Goal: Transaction & Acquisition: Complete application form

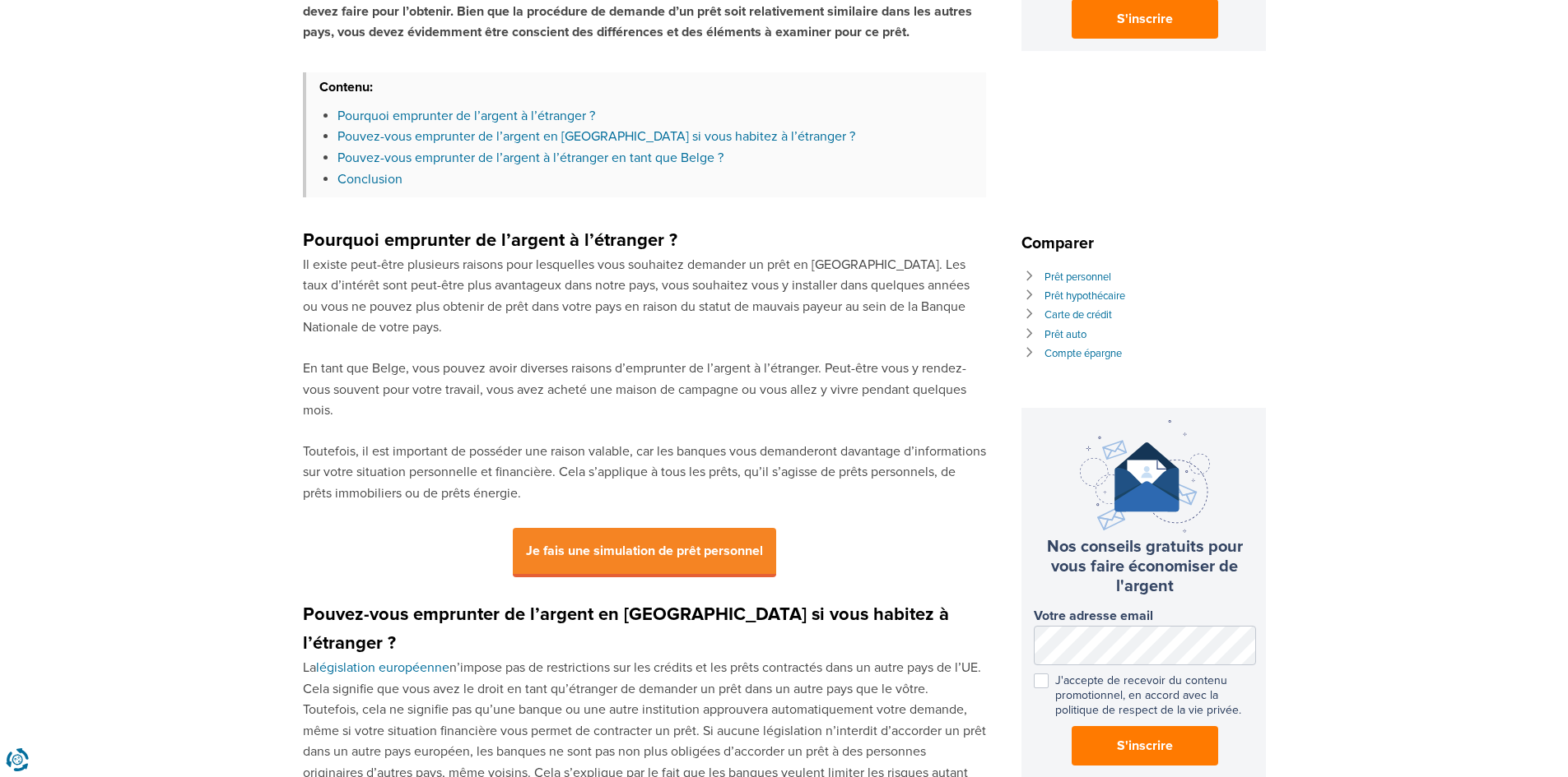
scroll to position [740, 0]
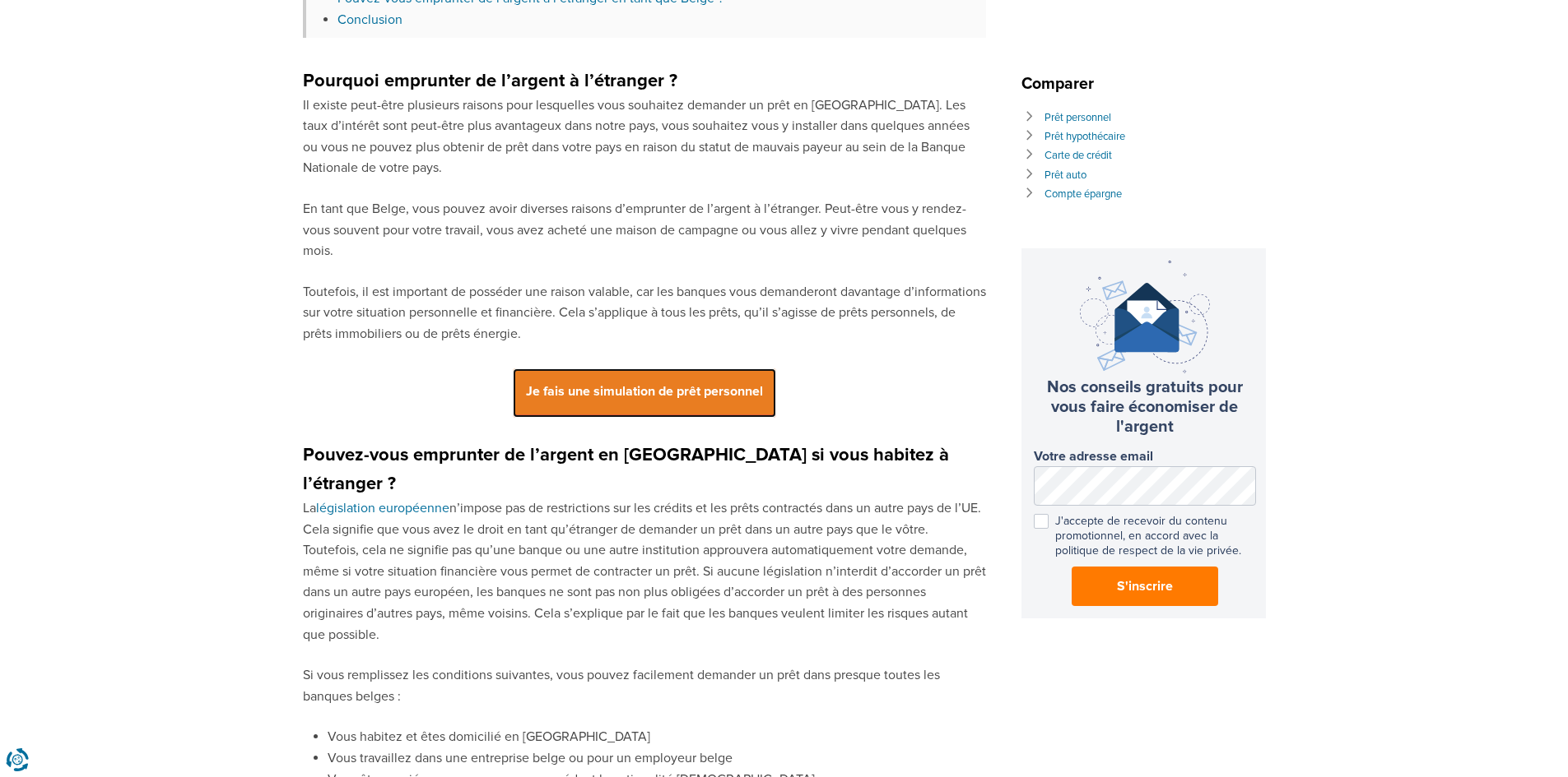
click at [618, 384] on span "Je fais une simulation de prêt personnel" at bounding box center [643, 393] width 263 height 49
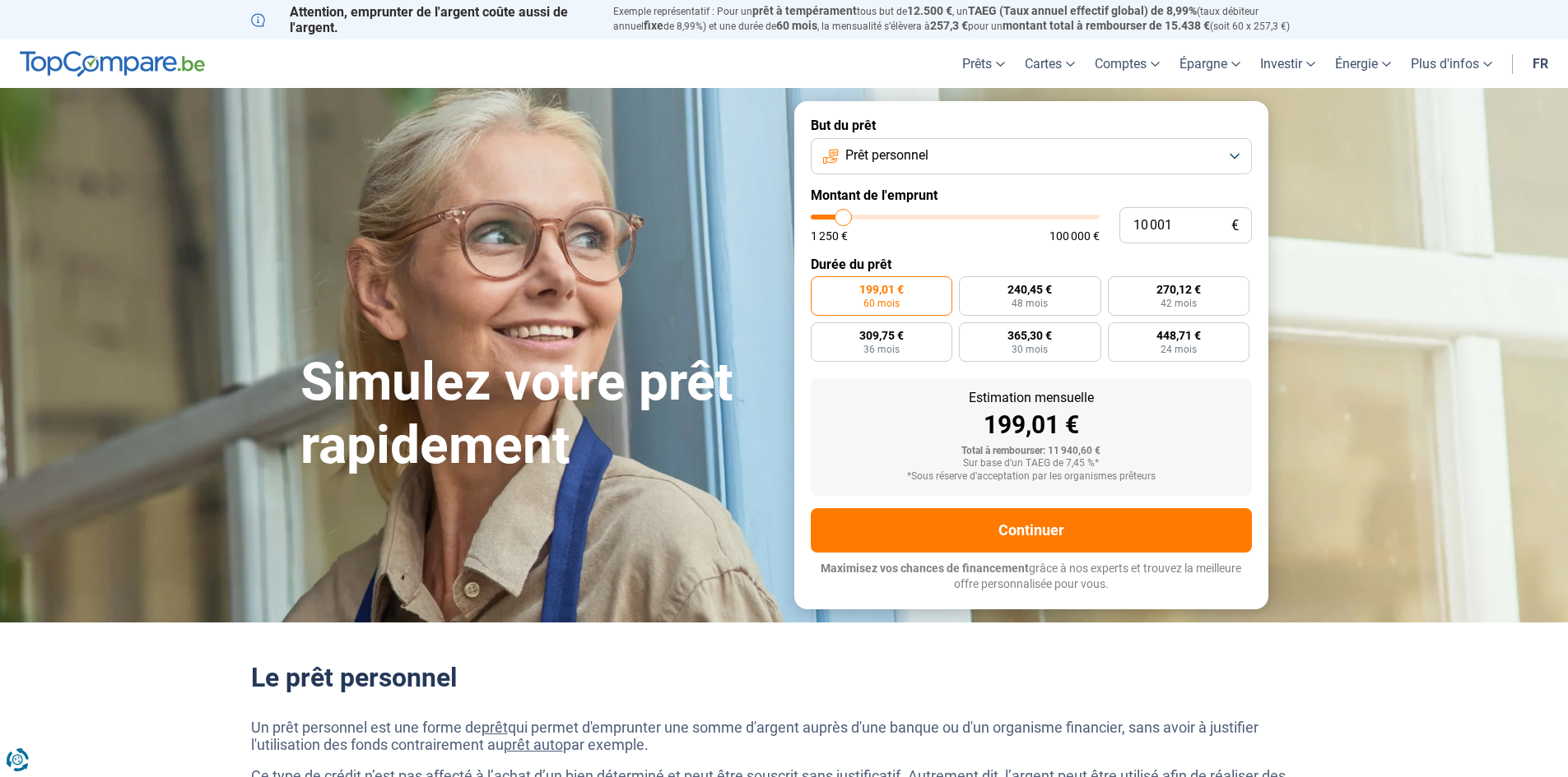
type input "8 750"
type input "8750"
type input "9 000"
type input "9000"
type input "9 750"
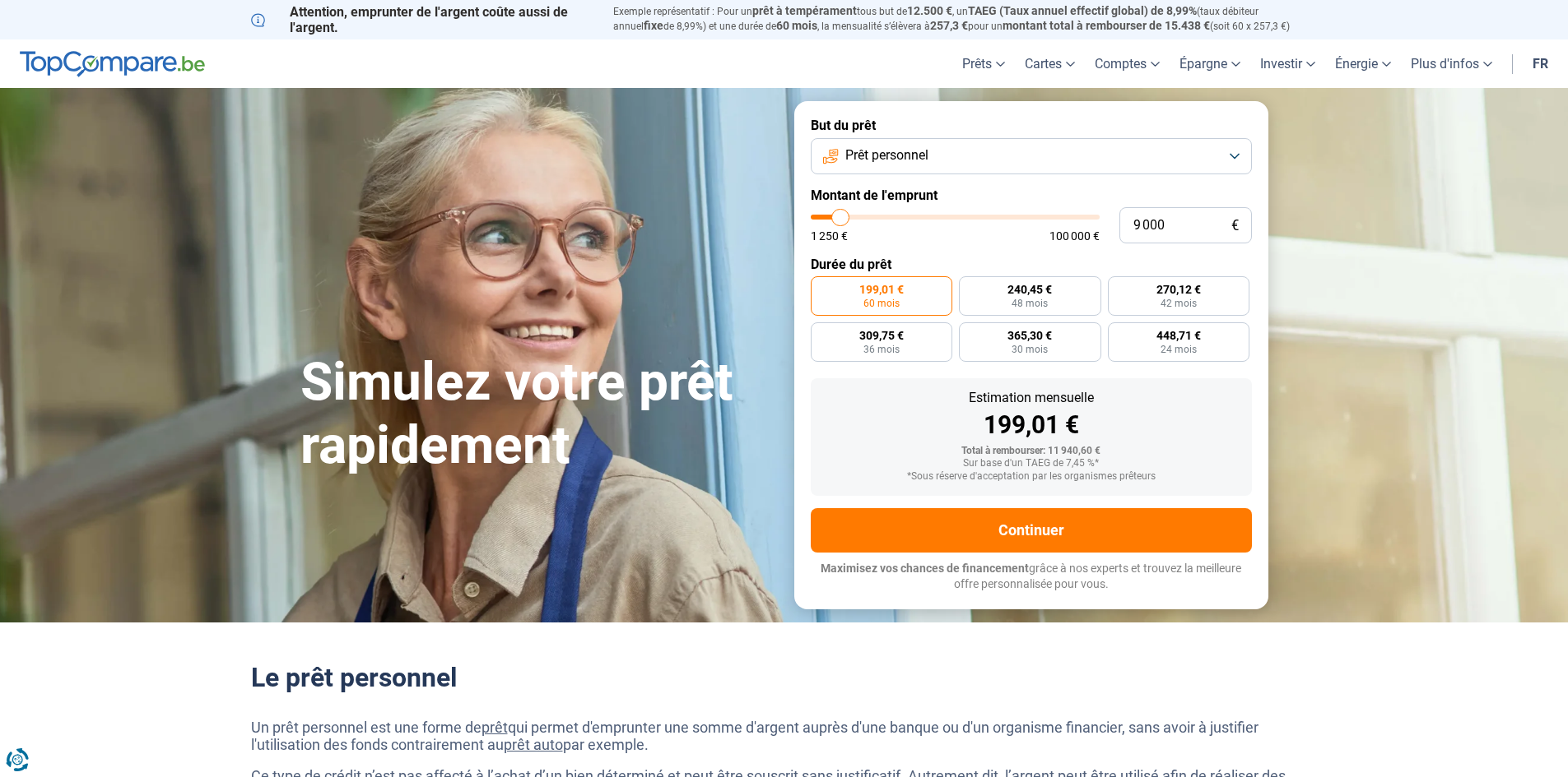
type input "9750"
type input "10 000"
type input "10000"
type input "10 250"
type input "10250"
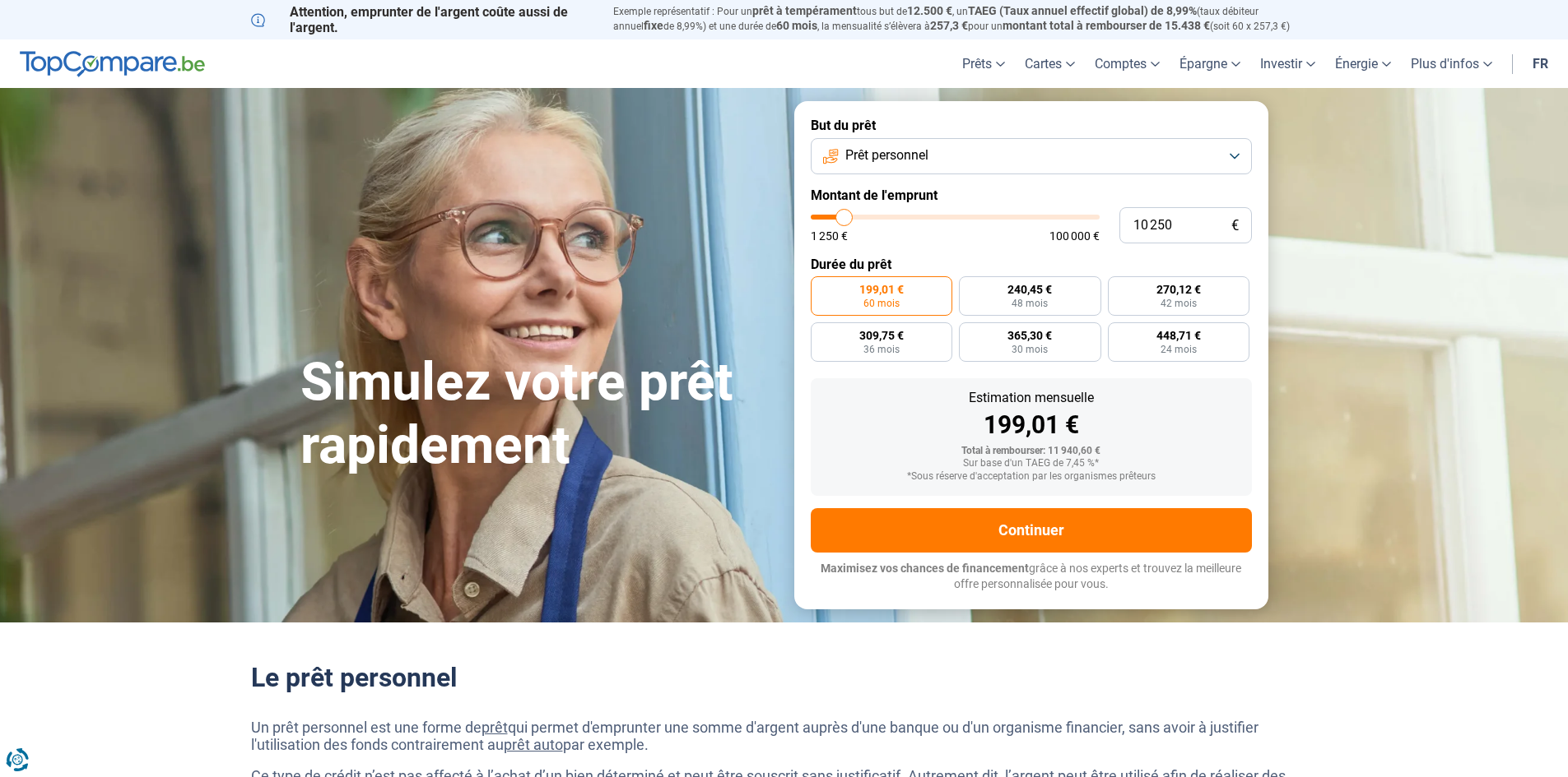
type input "10 500"
type input "10500"
type input "11 000"
type input "11000"
type input "11 250"
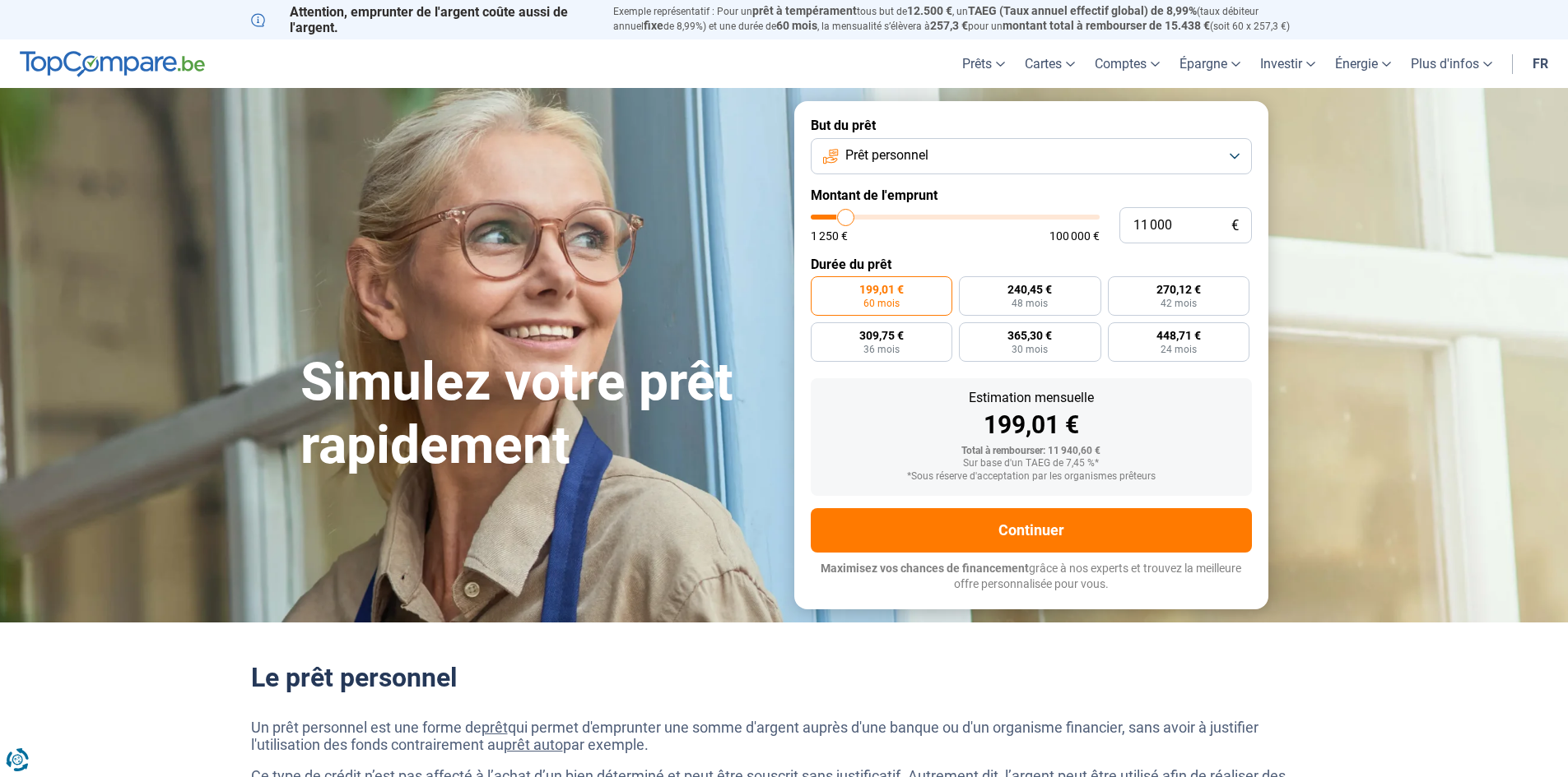
type input "11250"
type input "11 750"
type input "11750"
type input "12 750"
type input "12750"
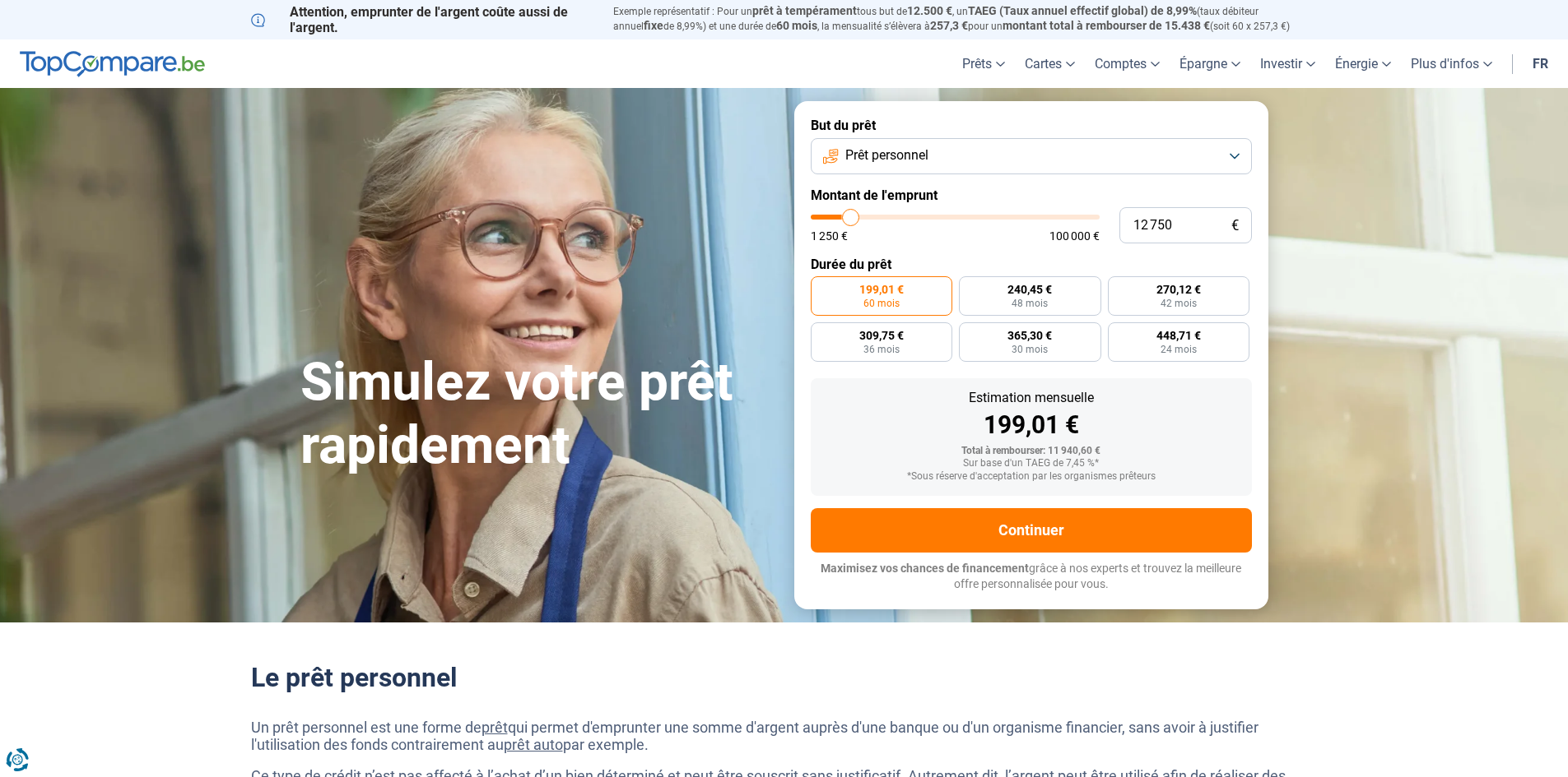
type input "13 000"
type input "13000"
type input "13 250"
type input "13250"
type input "13 500"
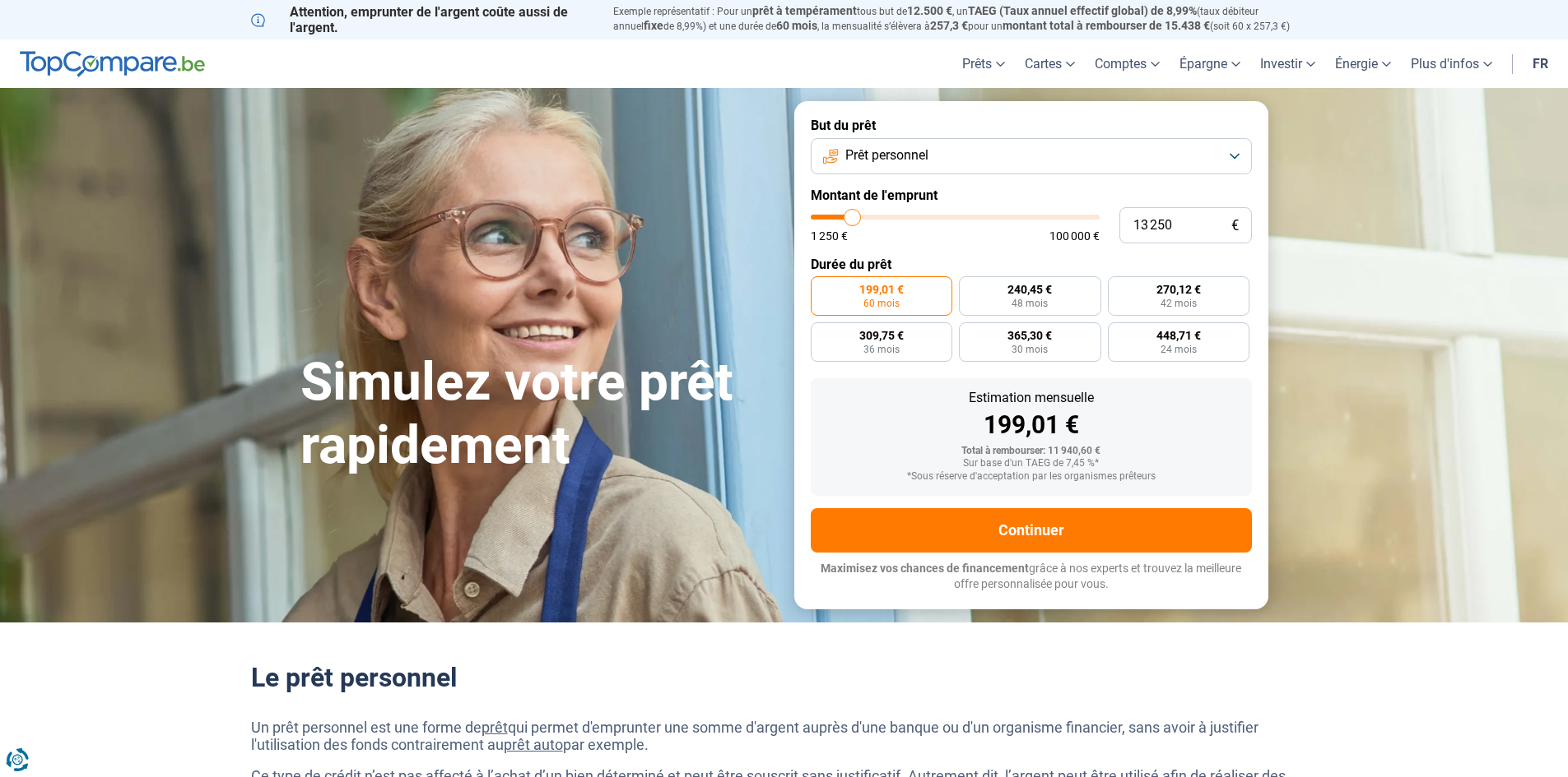
type input "13500"
type input "14 500"
type input "14500"
type input "15 000"
type input "15000"
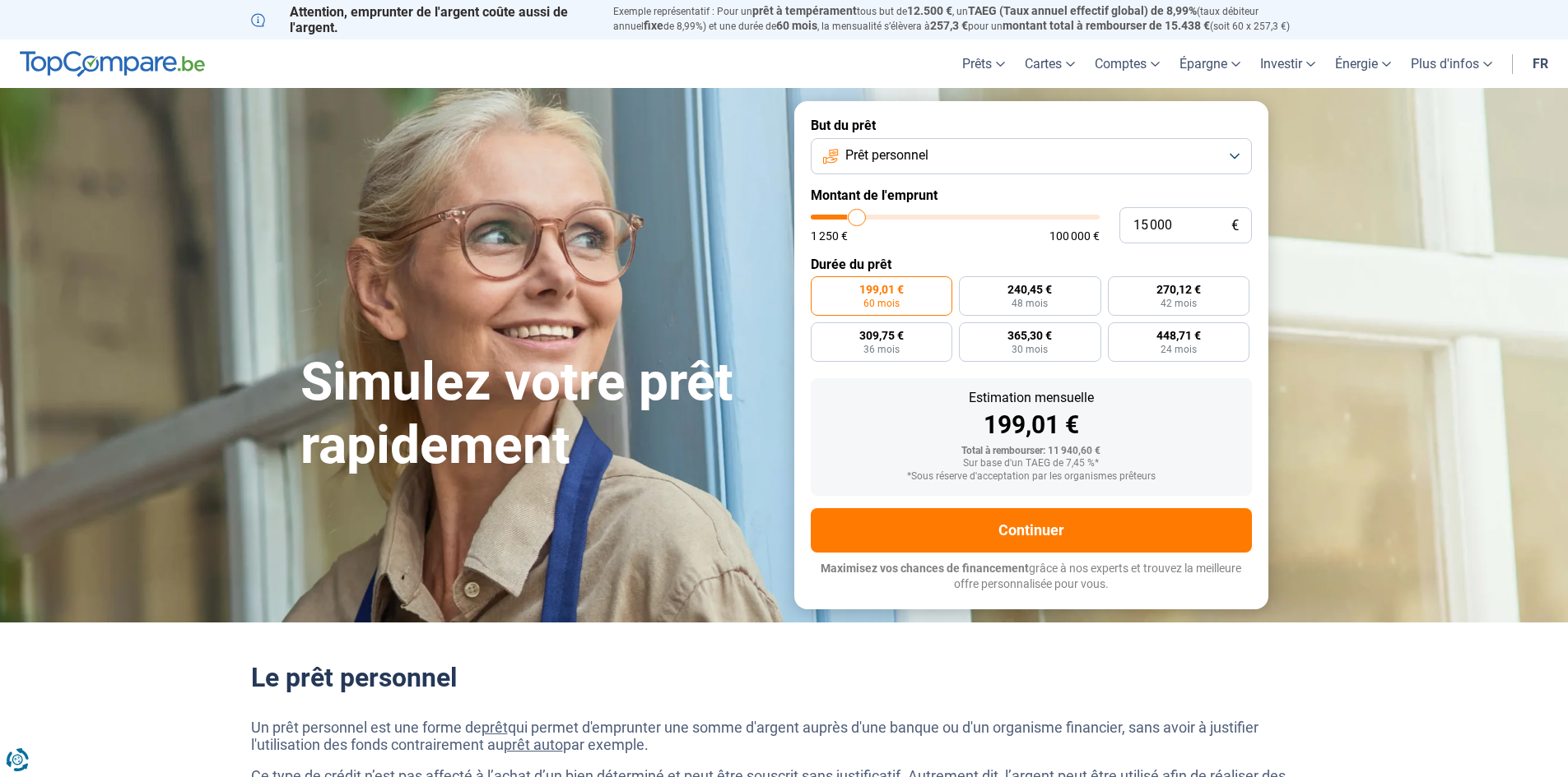
type input "15 500"
type input "15500"
type input "15 750"
type input "15750"
type input "16 000"
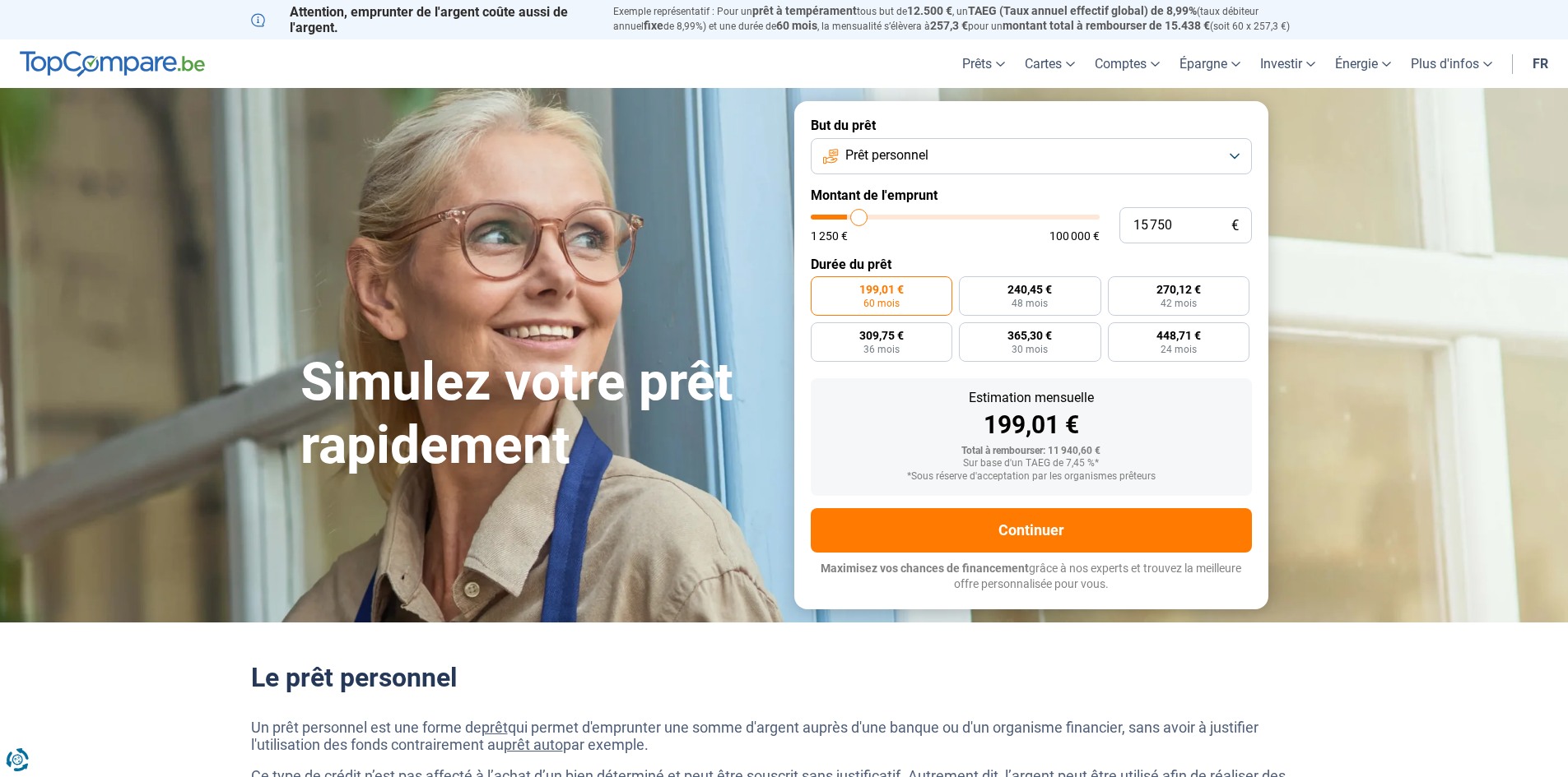
type input "16000"
type input "16 500"
type input "16500"
type input "17 250"
type input "17250"
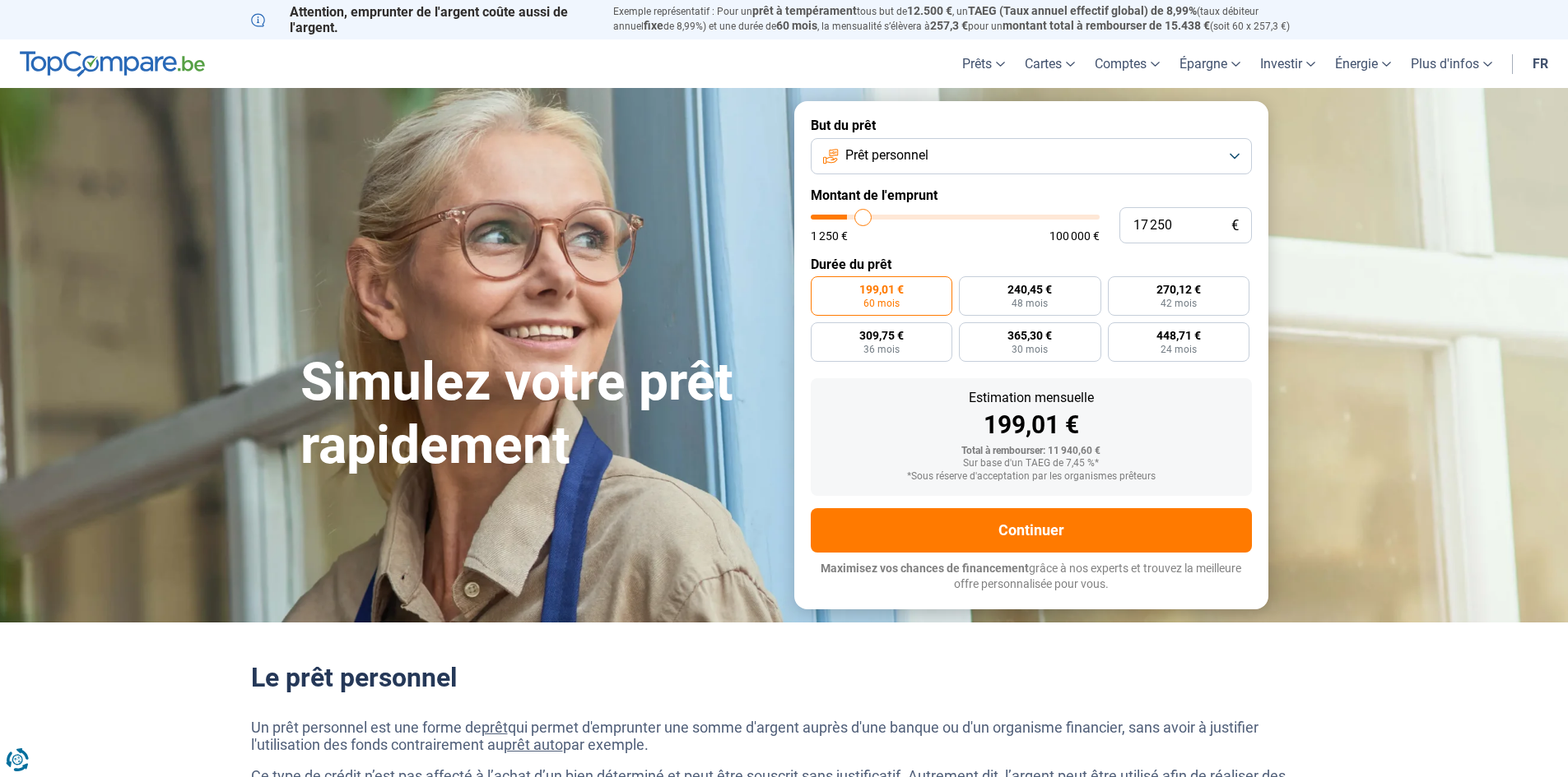
type input "17 500"
type input "17500"
type input "17 750"
type input "17750"
type input "18 000"
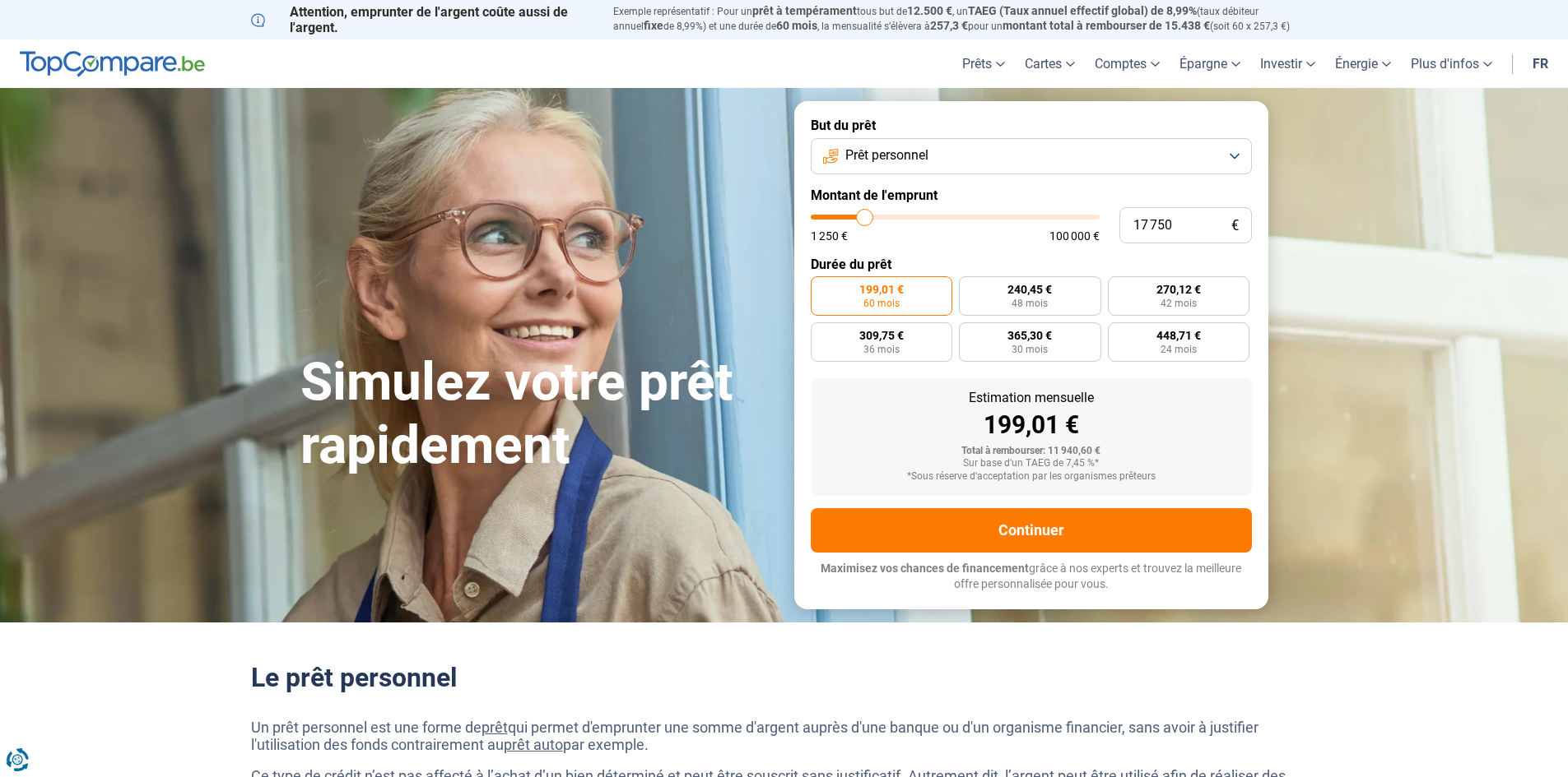
type input "18000"
type input "18 500"
type input "18500"
type input "18 750"
type input "18750"
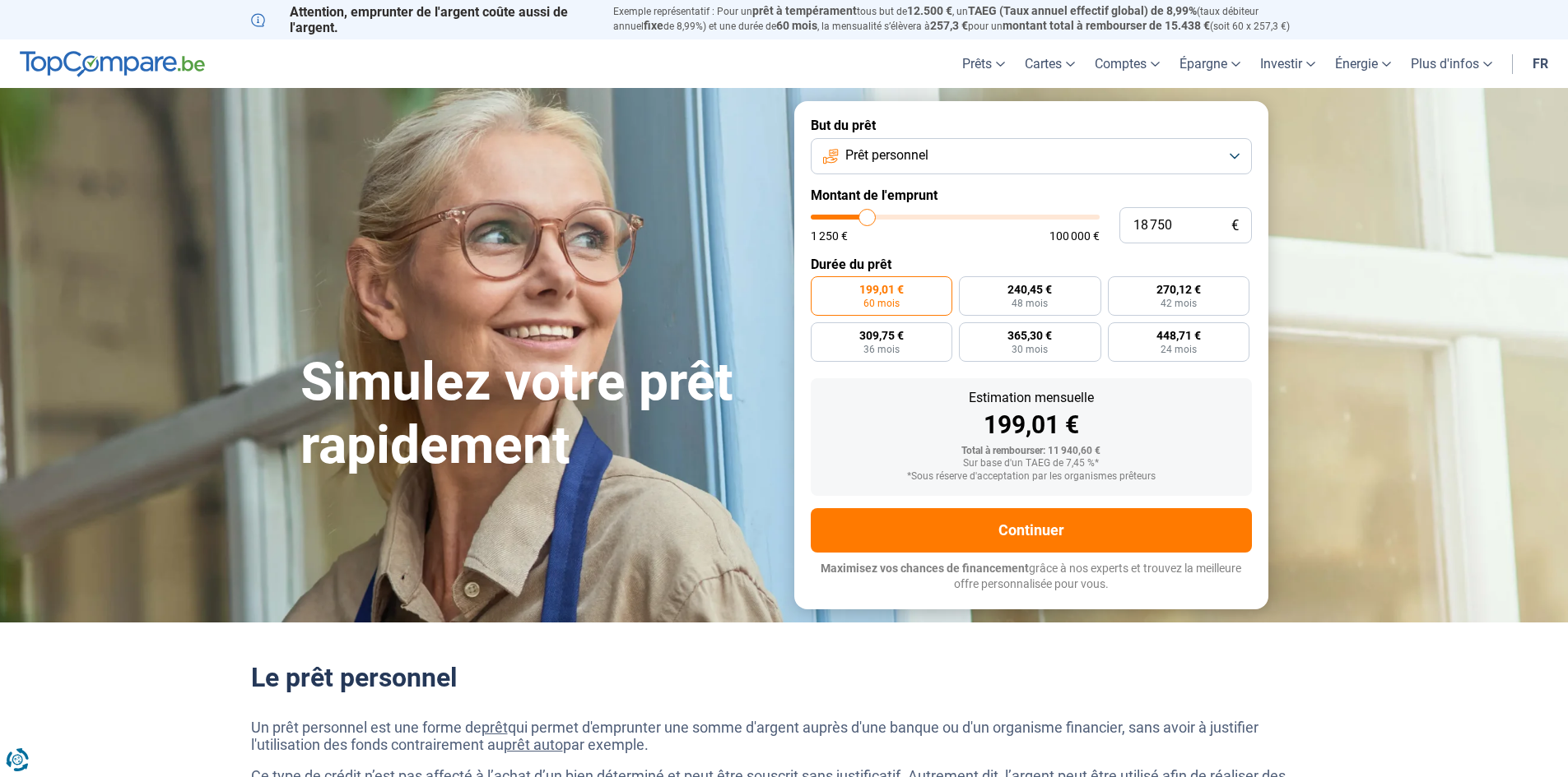
type input "19 000"
type input "19000"
type input "19 250"
type input "19250"
type input "19 750"
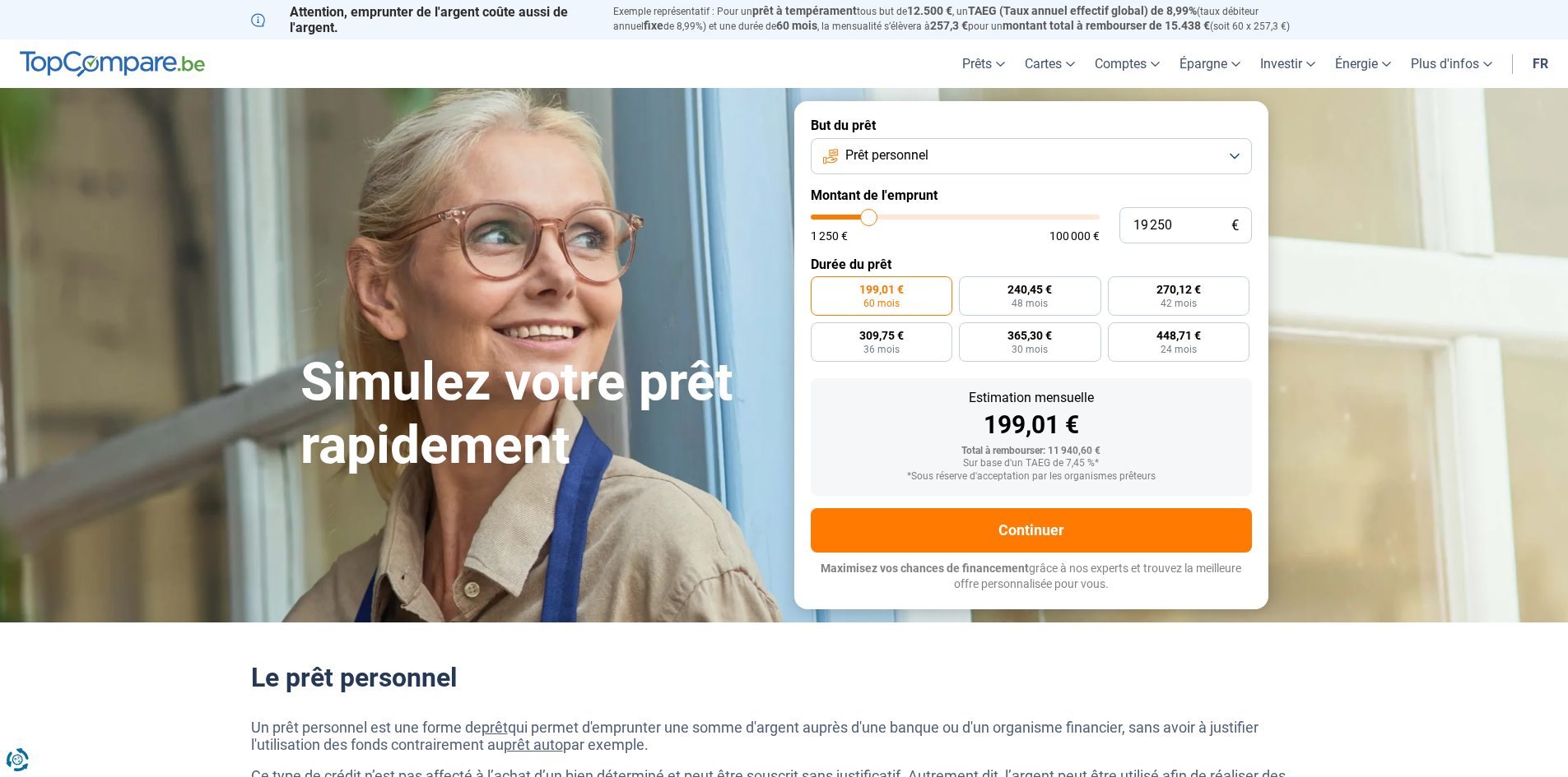
type input "19750"
type input "20 000"
type input "20000"
type input "20 250"
type input "20250"
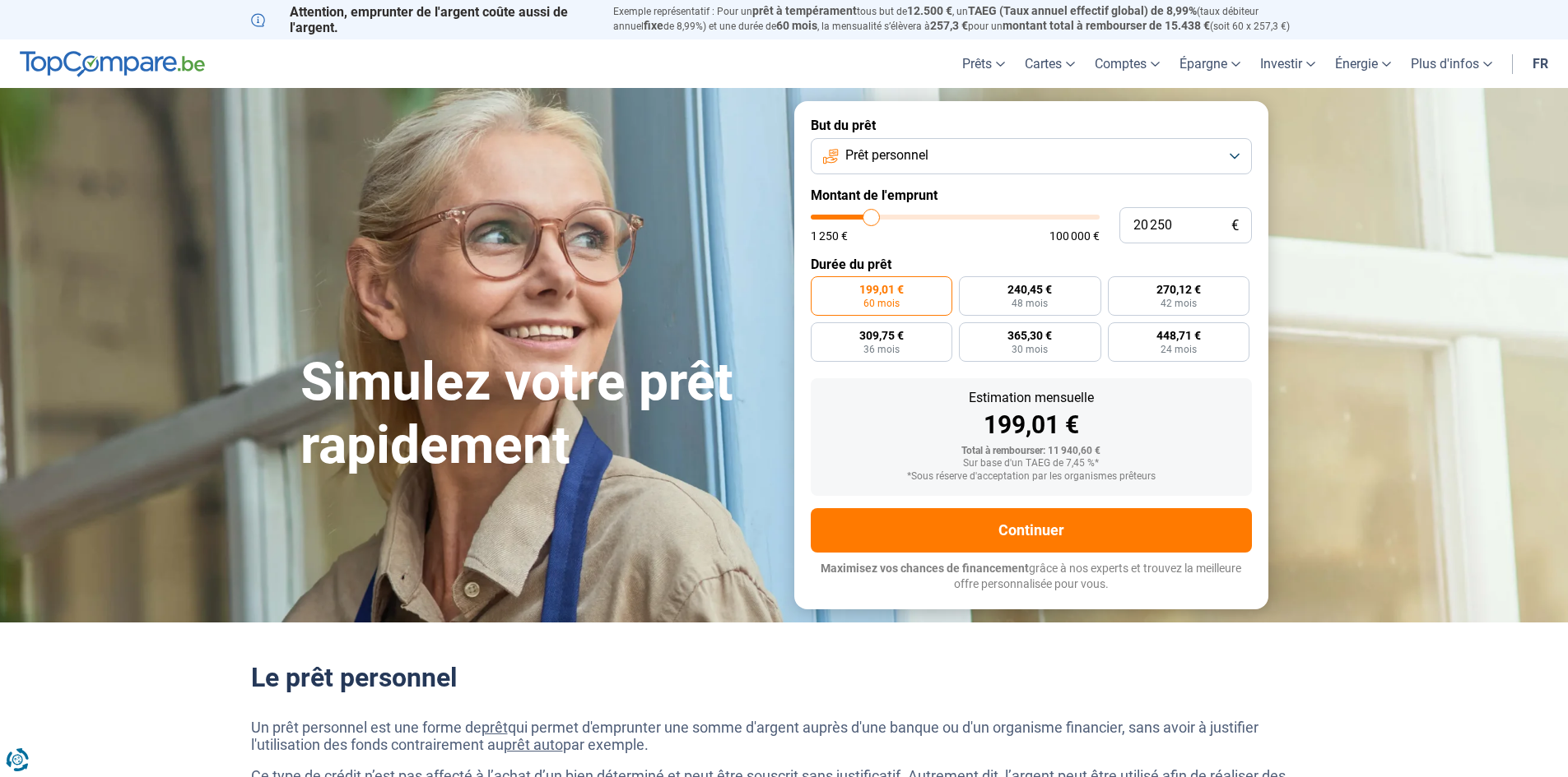
type input "20 500"
type input "20500"
type input "20 750"
type input "20750"
type input "20 500"
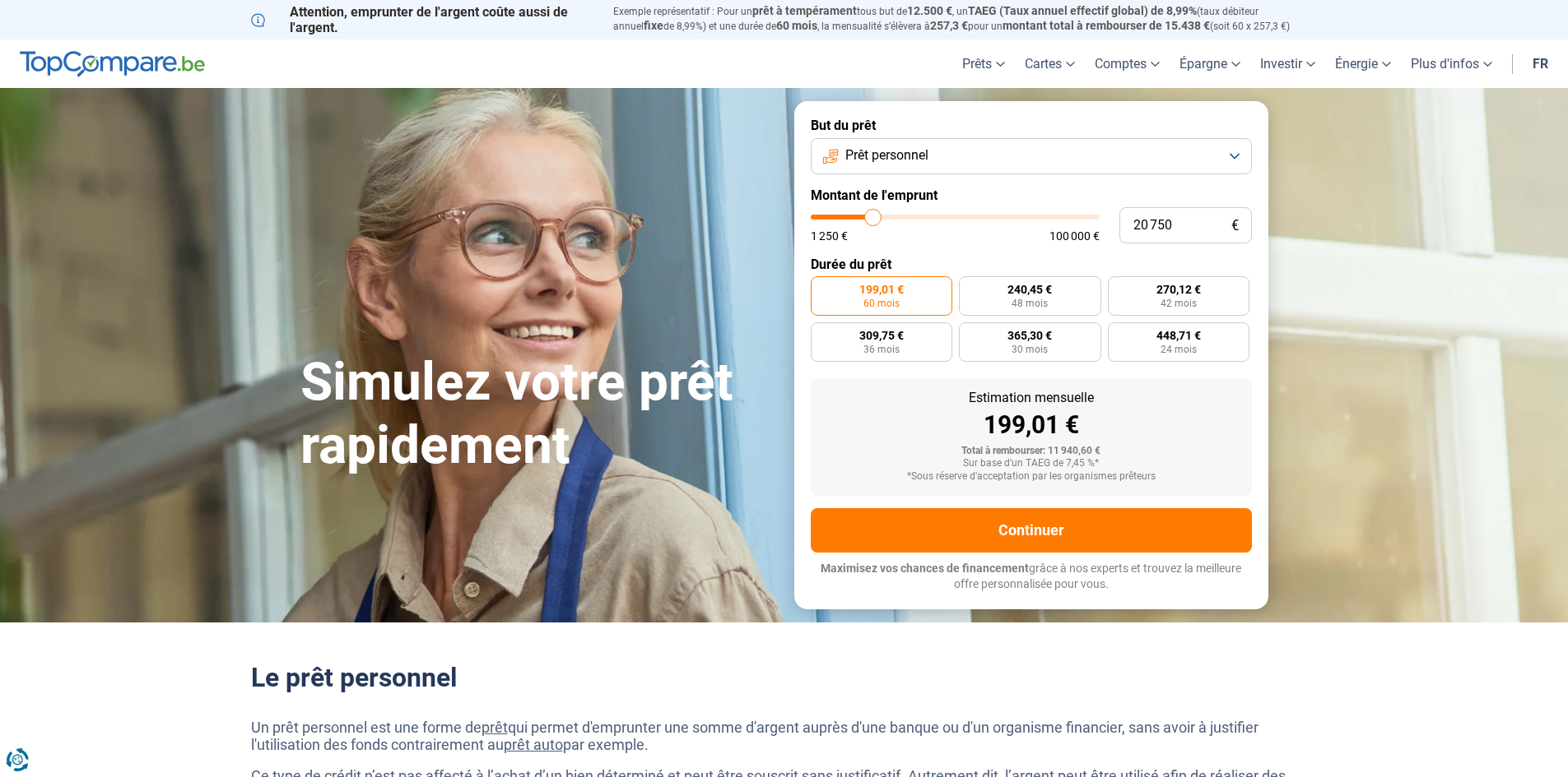
type input "20500"
type input "20 000"
type input "20000"
type input "19 250"
type input "19250"
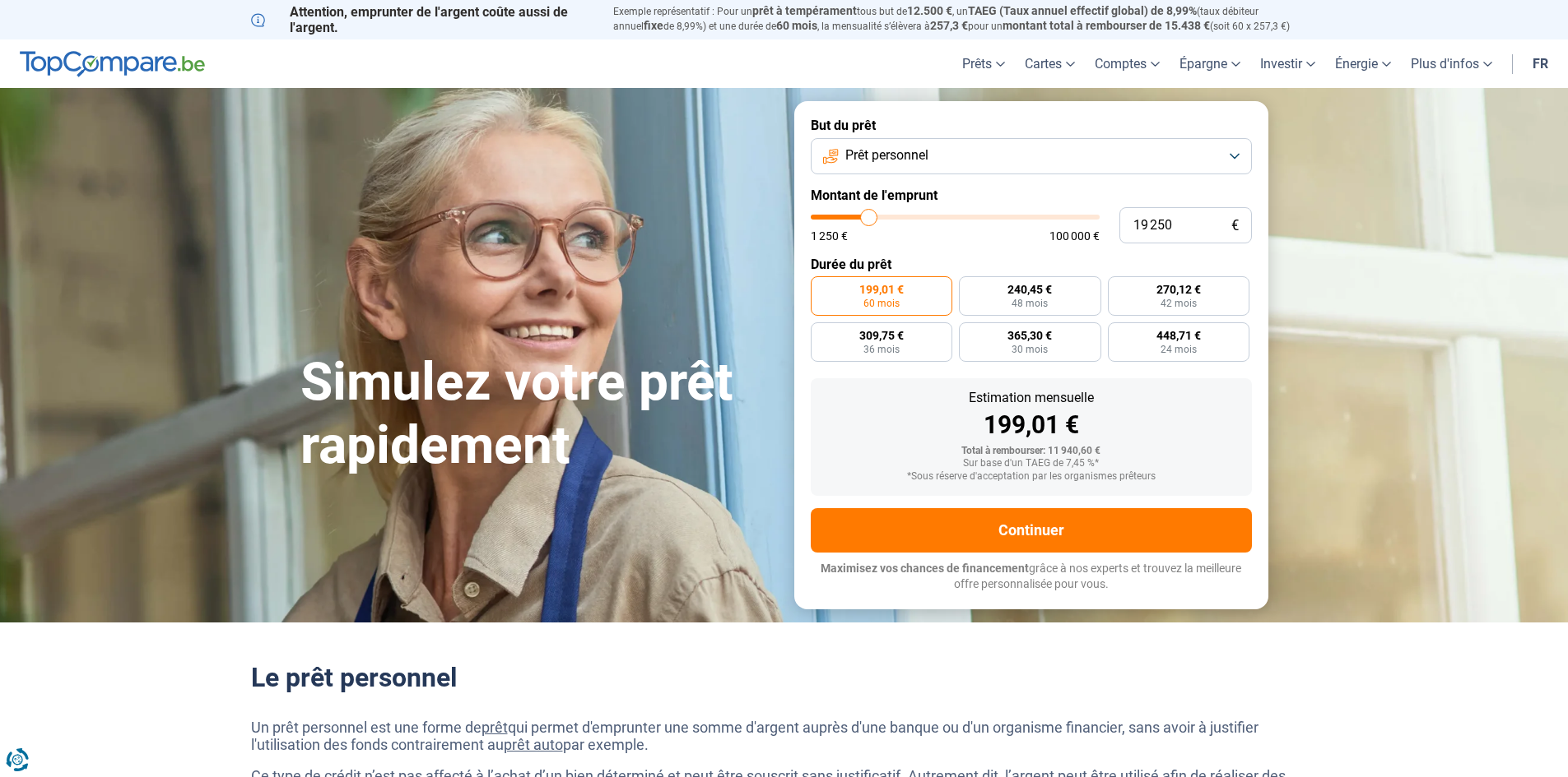
type input "19 000"
type input "19000"
type input "18 750"
type input "18750"
type input "19 000"
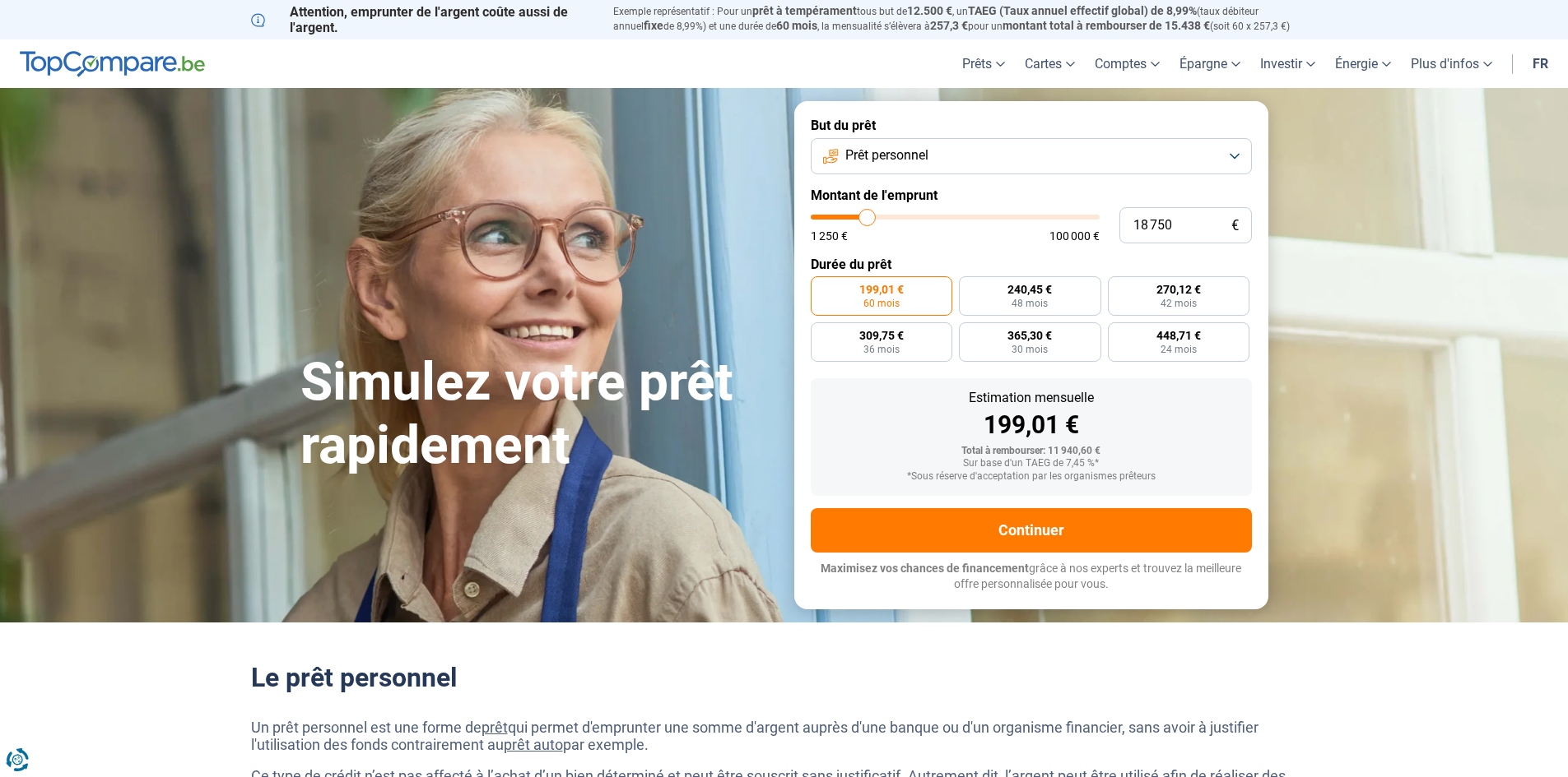
type input "19000"
type input "19 750"
type input "19750"
type input "20 250"
type input "20250"
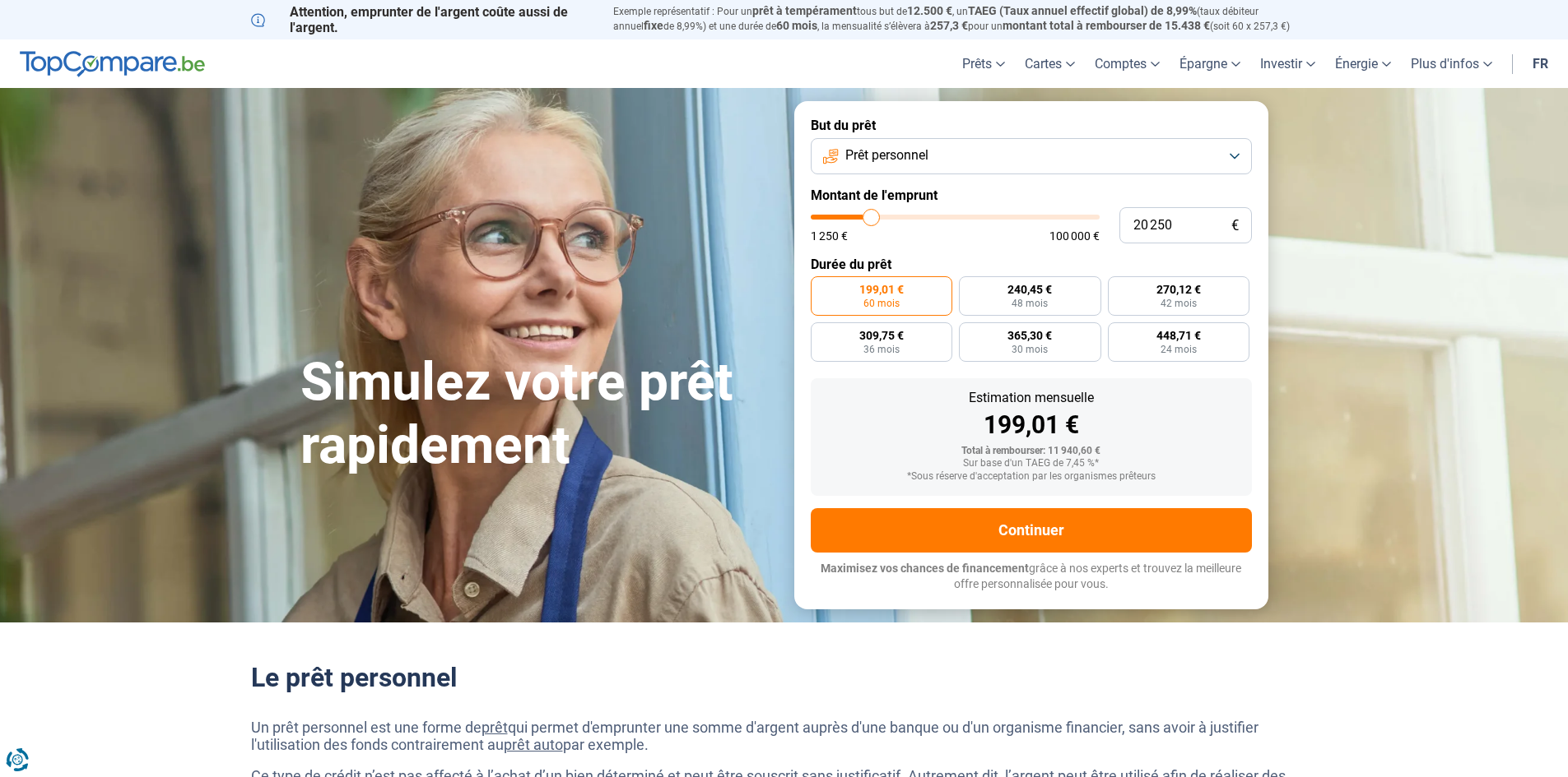
type input "20 750"
type input "20750"
type input "21 500"
type input "21500"
type input "22 250"
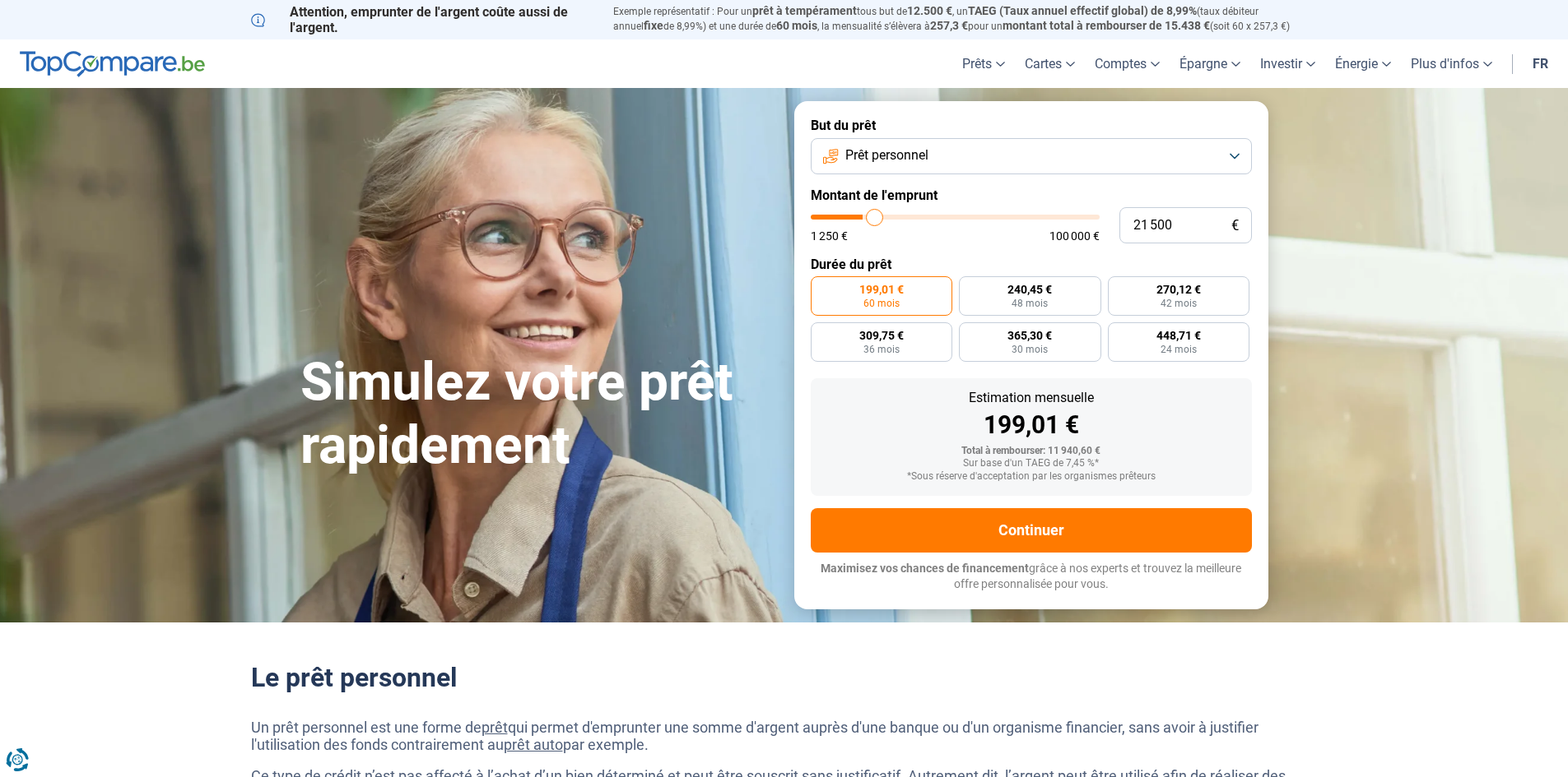
type input "22250"
type input "22 000"
drag, startPoint x: 839, startPoint y: 218, endPoint x: 876, endPoint y: 288, distance: 79.2
type input "22000"
click at [876, 220] on input "range" at bounding box center [955, 217] width 289 height 5
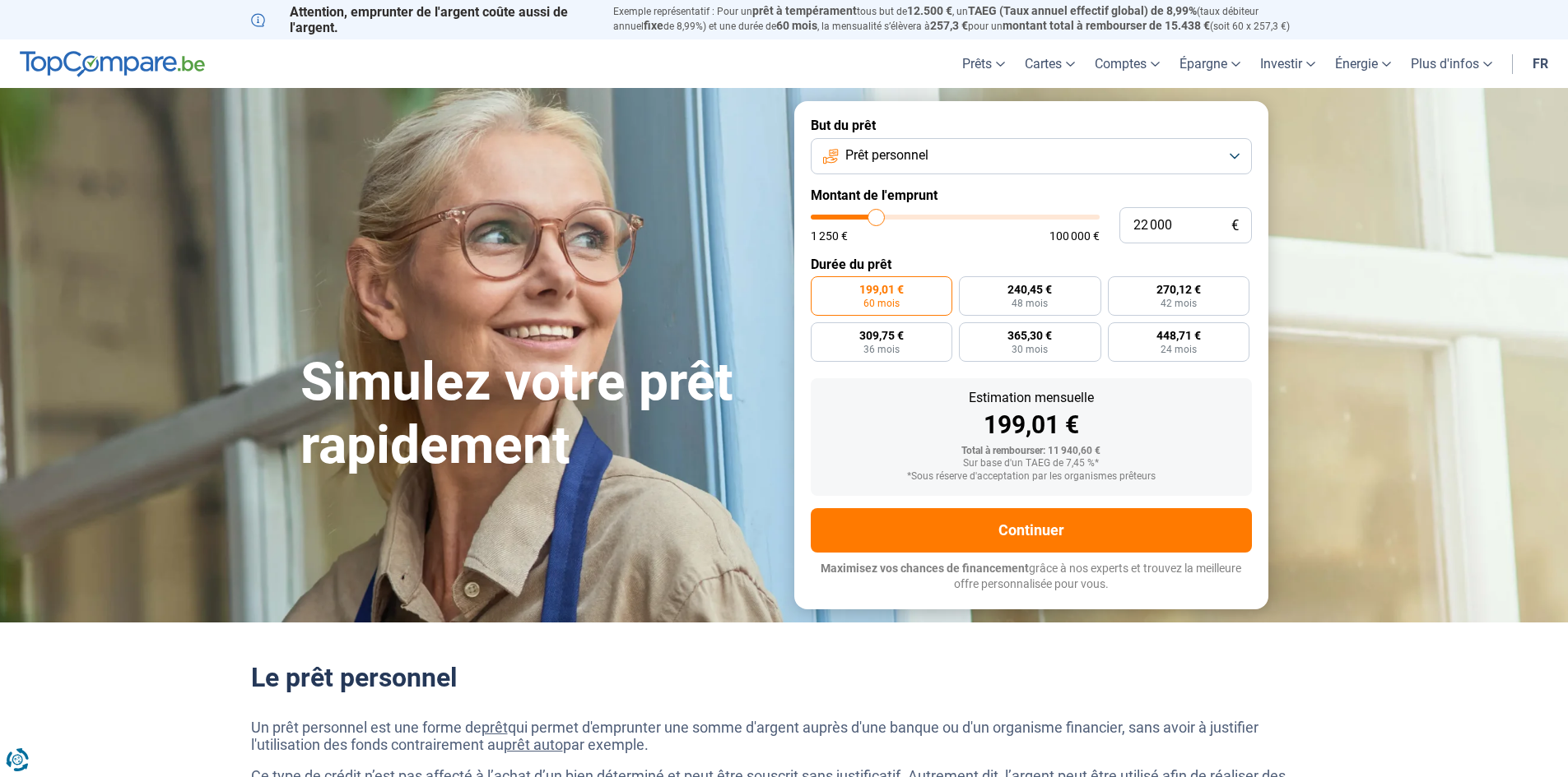
radio input "false"
click at [1228, 155] on button "Prêt personnel" at bounding box center [1032, 157] width 441 height 37
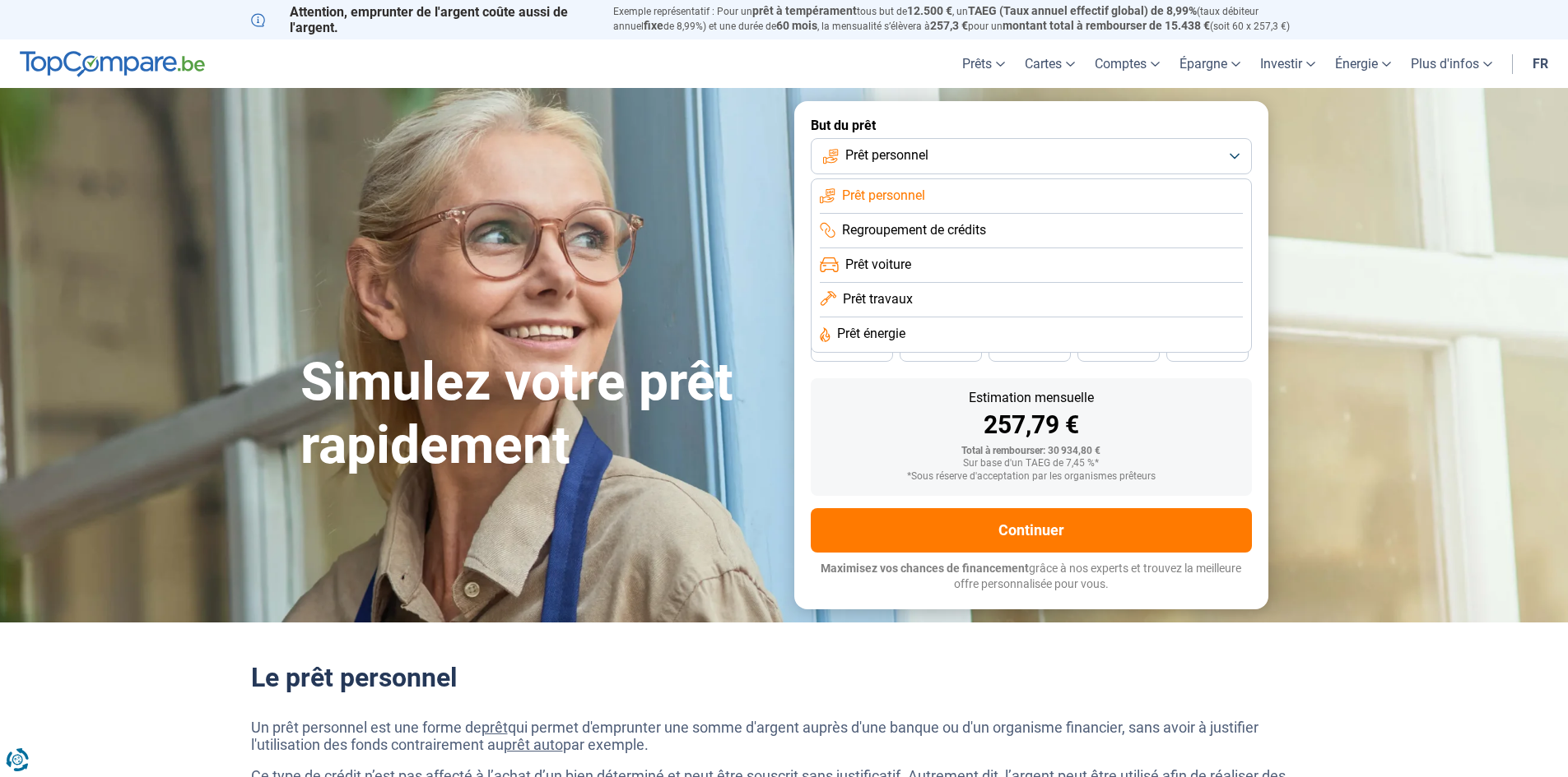
click at [952, 194] on li "Prêt personnel" at bounding box center [1031, 196] width 423 height 35
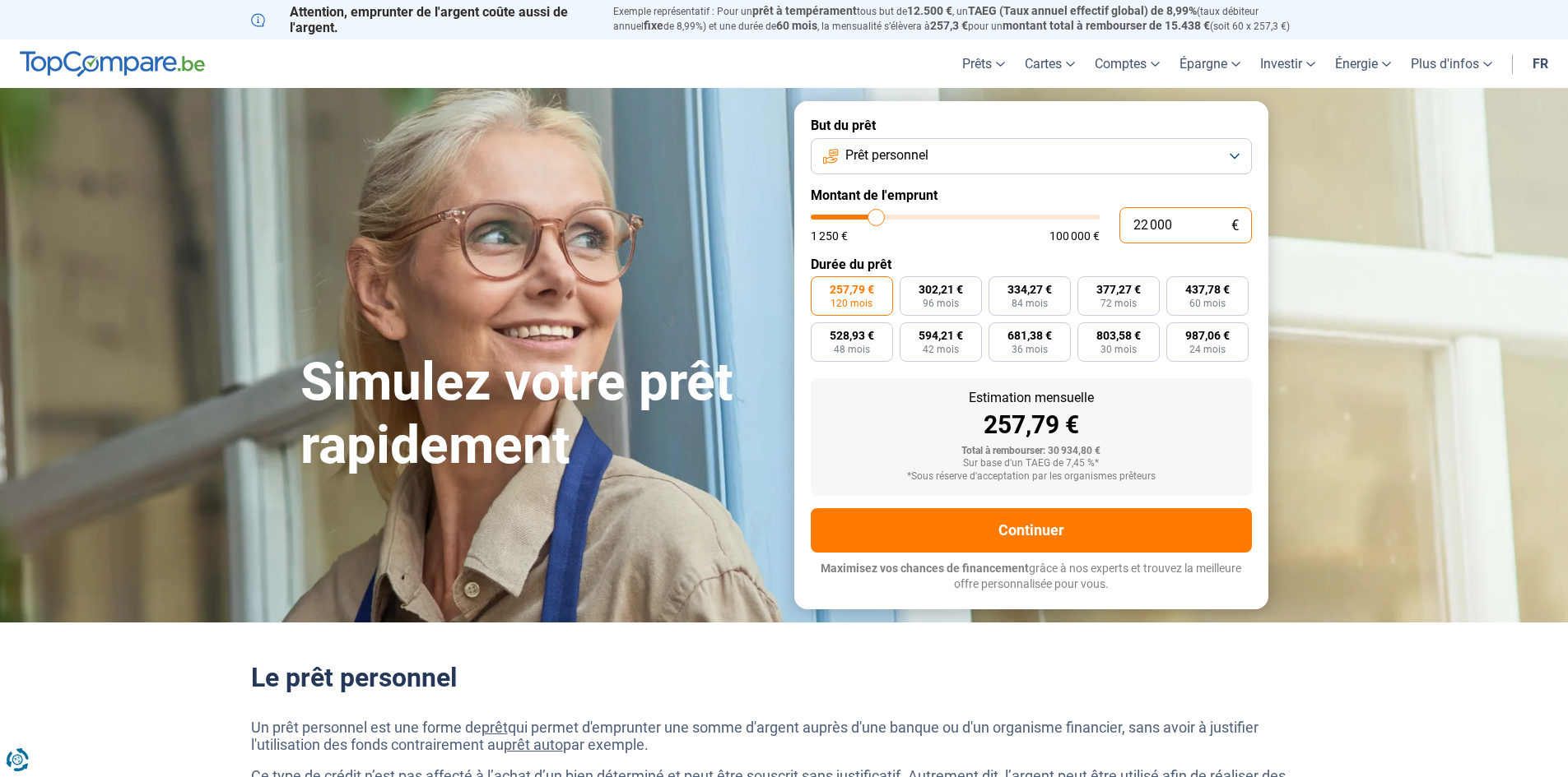
drag, startPoint x: 1174, startPoint y: 223, endPoint x: 1109, endPoint y: 212, distance: 65.9
click at [1116, 206] on form "But du prêt Prêt personnel Montant de l'emprunt 22 000 € 1 250 € 100 000 € Duré…" at bounding box center [1031, 354] width 474 height 507
type input "0"
type input "1250"
type input "1 250"
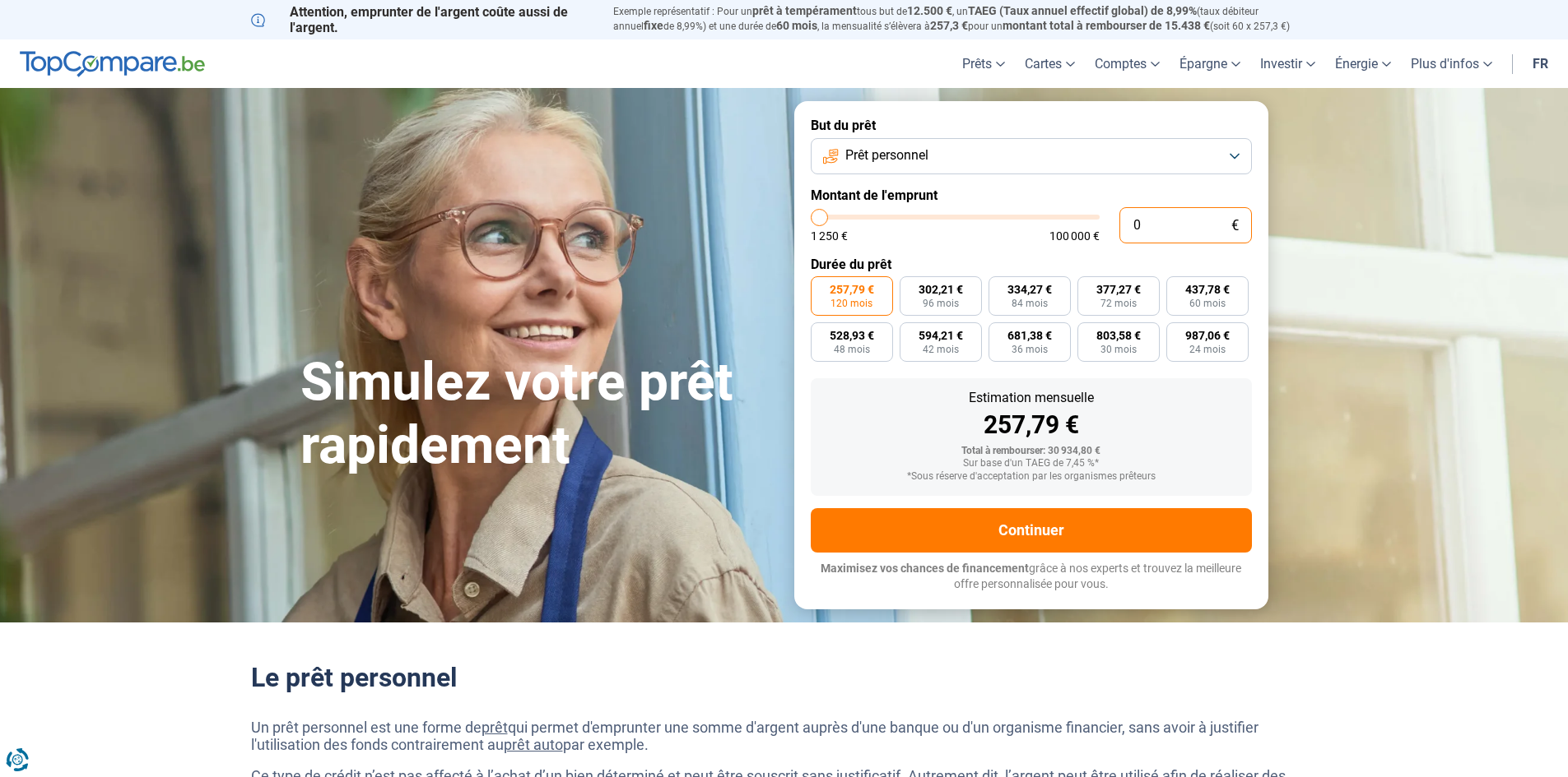
type input "1250"
radio input "true"
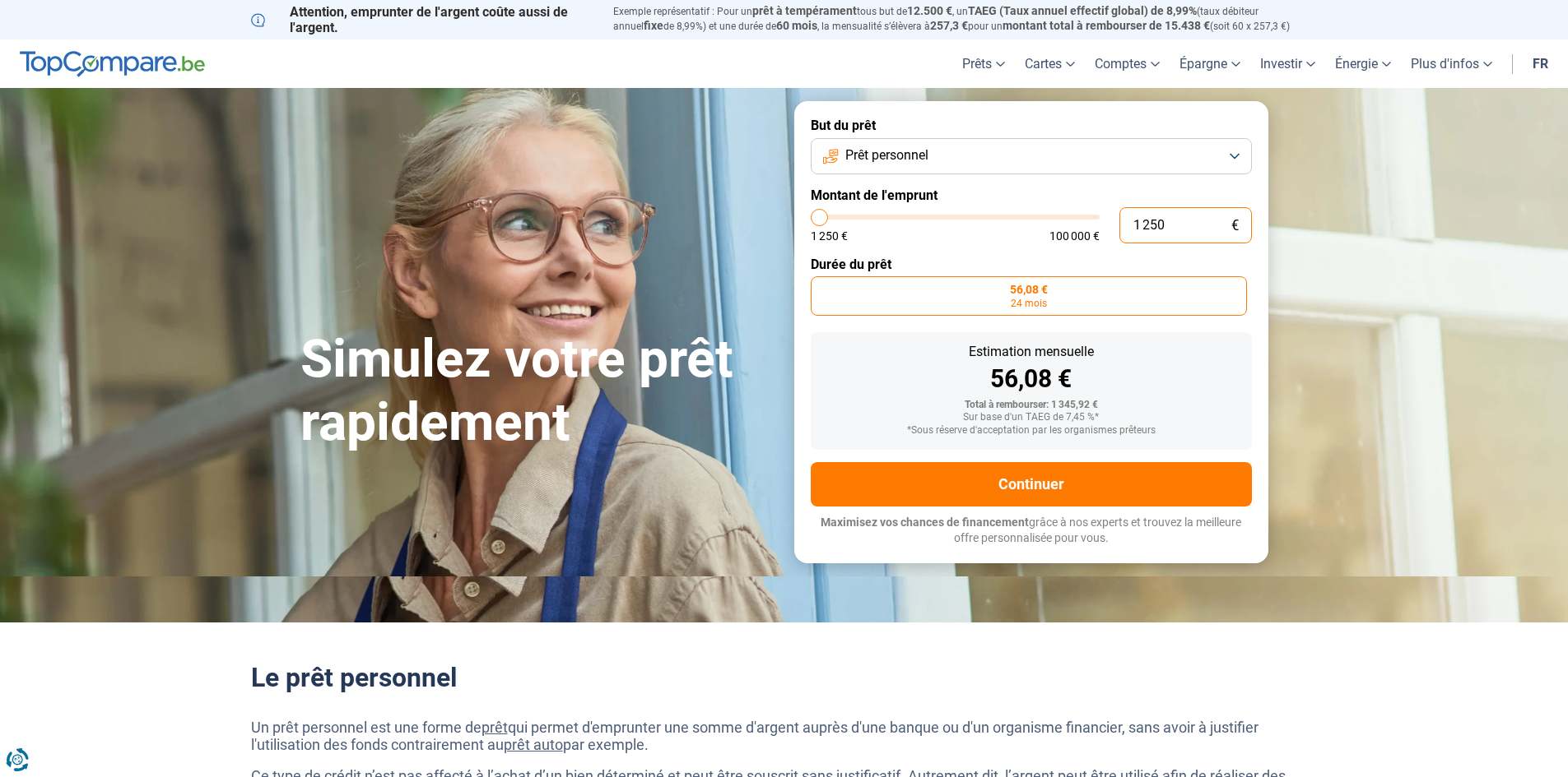
type input "12 505"
type input "12500"
type input "125 050"
type input "100000"
type input "100 000"
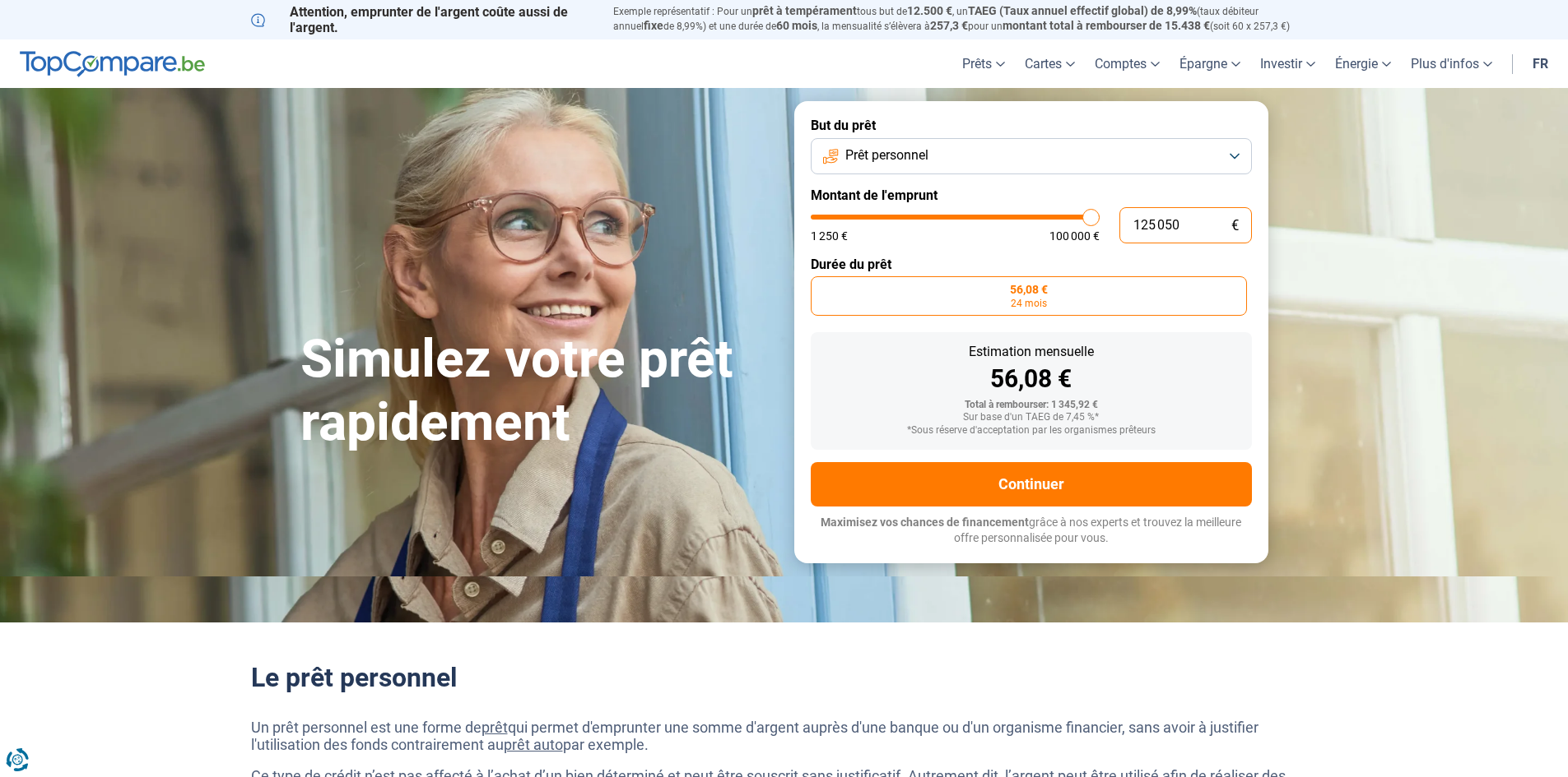
type input "100000"
radio input "false"
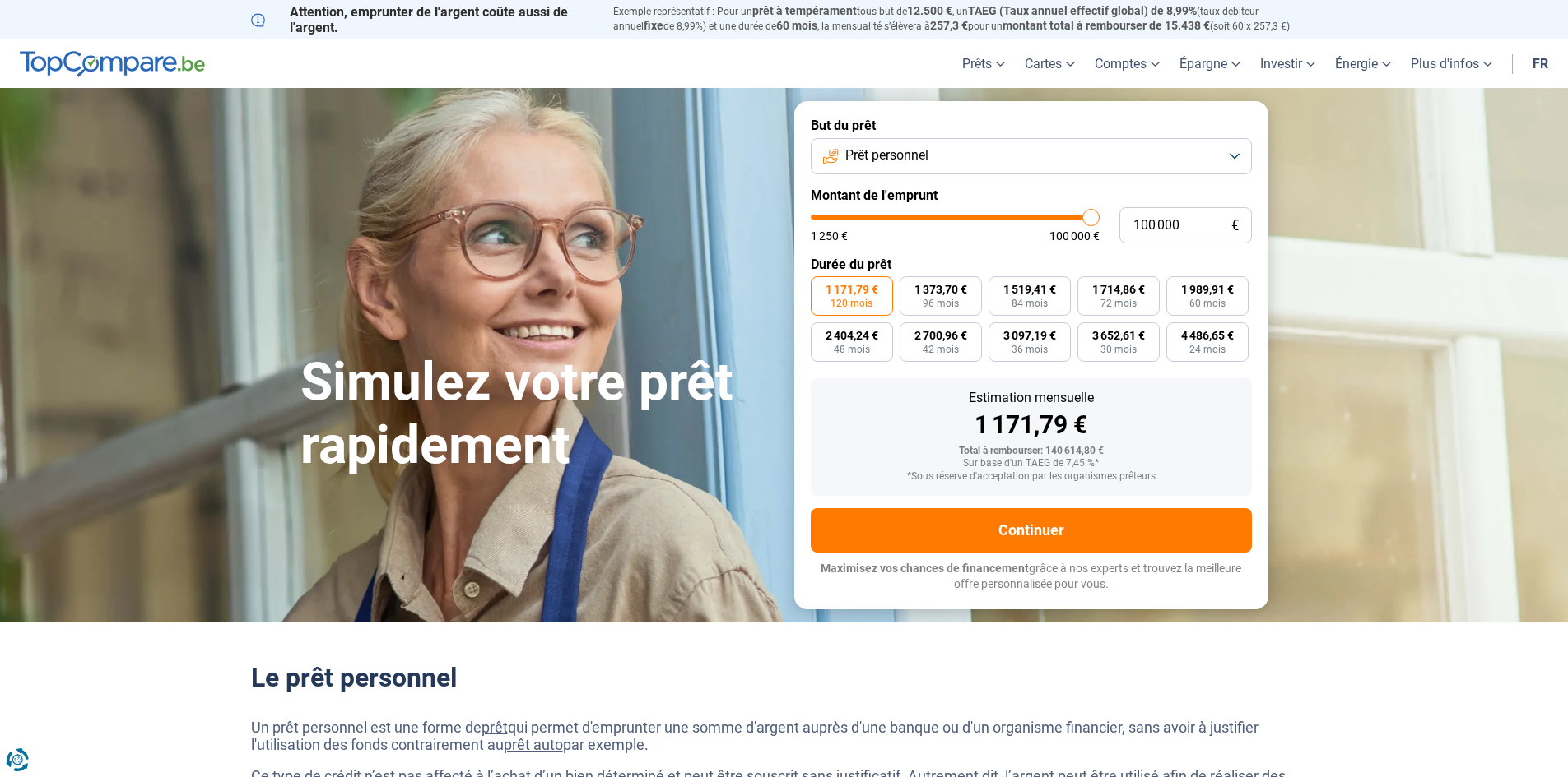
type input "99 000"
type input "99000"
type input "98 750"
type input "98750"
type input "97 500"
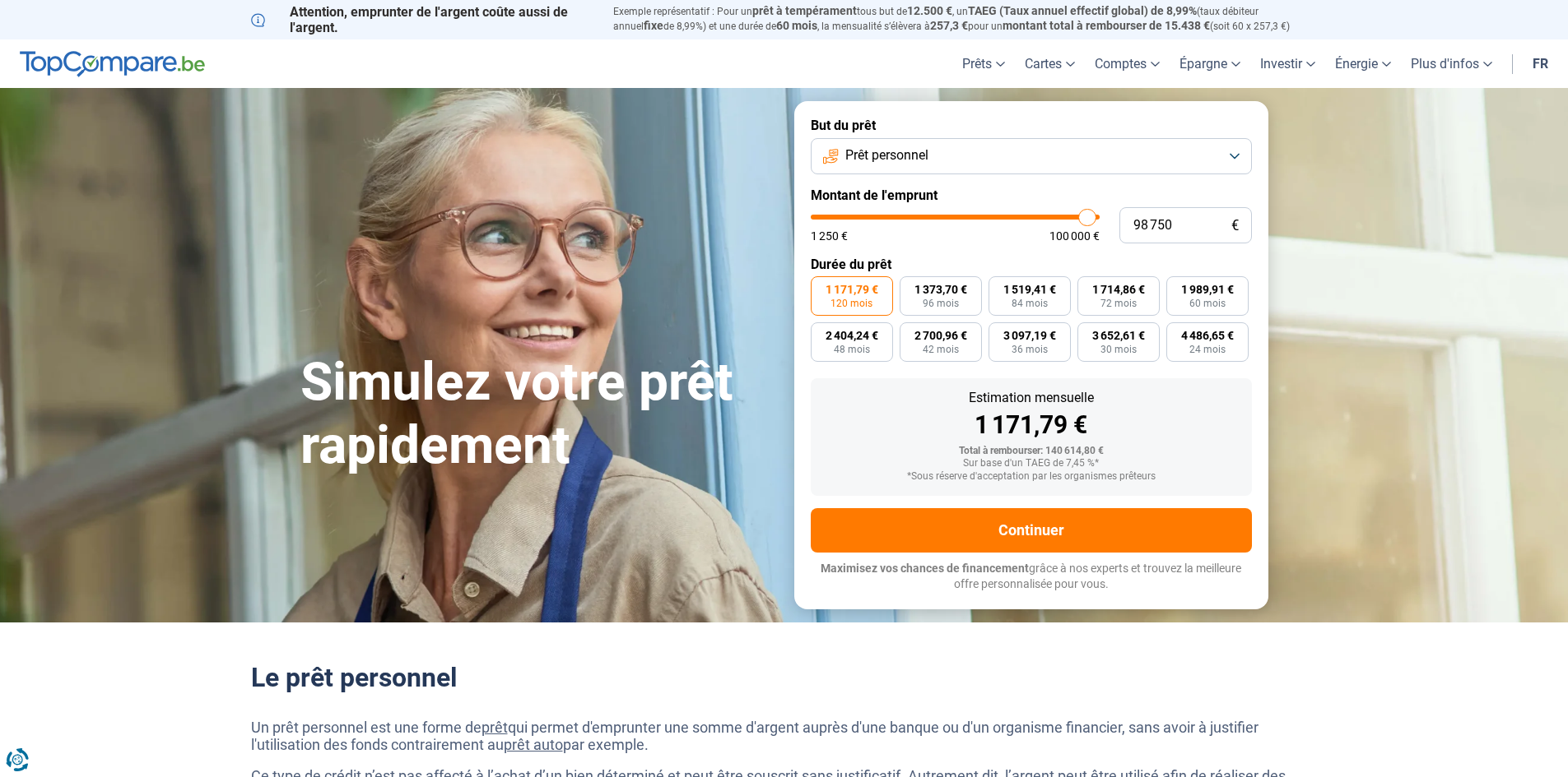
type input "97500"
type input "96 000"
type input "96000"
type input "95 500"
type input "95500"
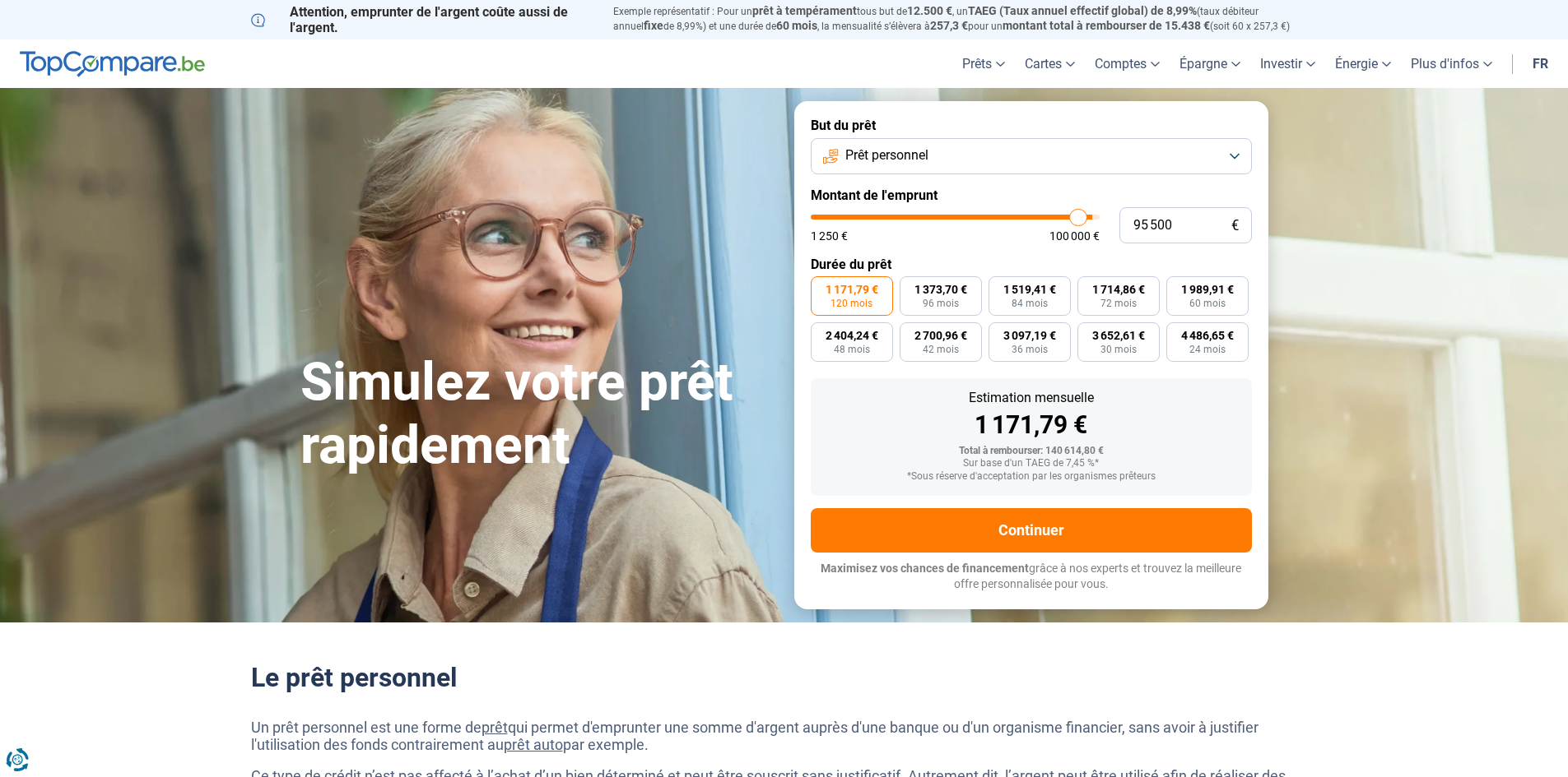
type input "94 750"
type input "94750"
type input "94 250"
type input "94250"
type input "93 500"
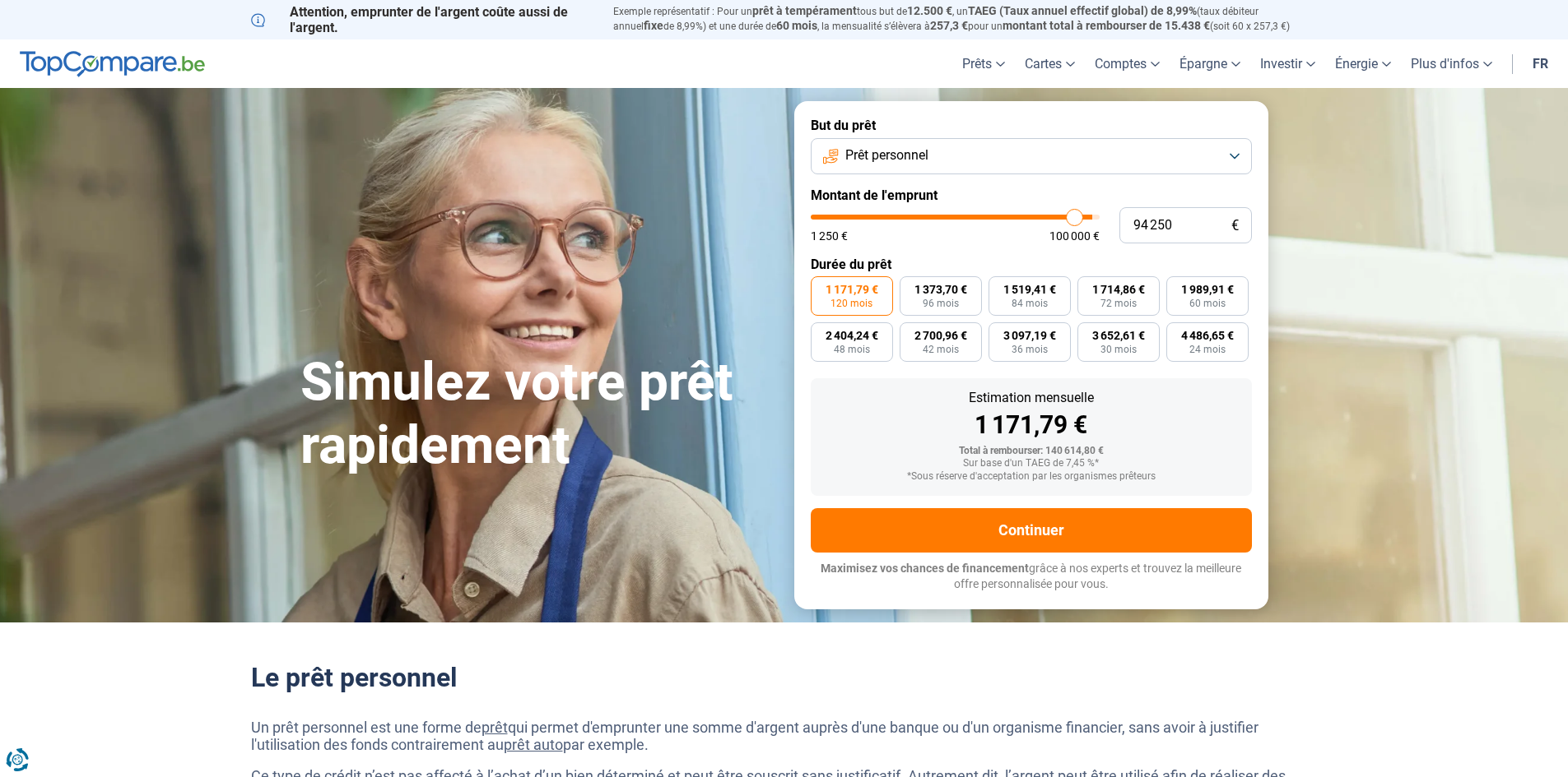
type input "93500"
type input "93 000"
type input "93000"
type input "92 000"
type input "92000"
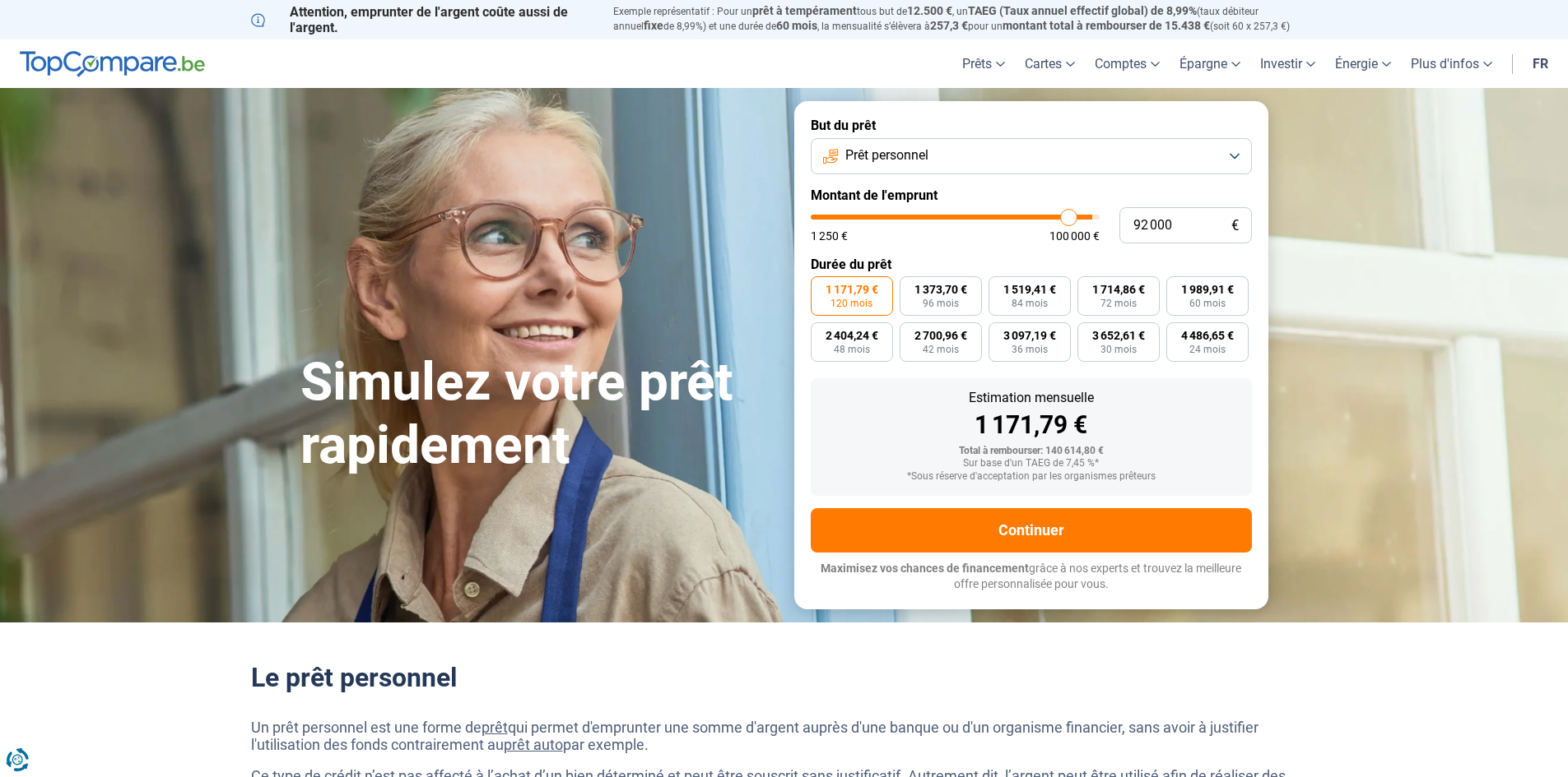
type input "91 000"
type input "91000"
type input "89 750"
type input "89750"
type input "88 500"
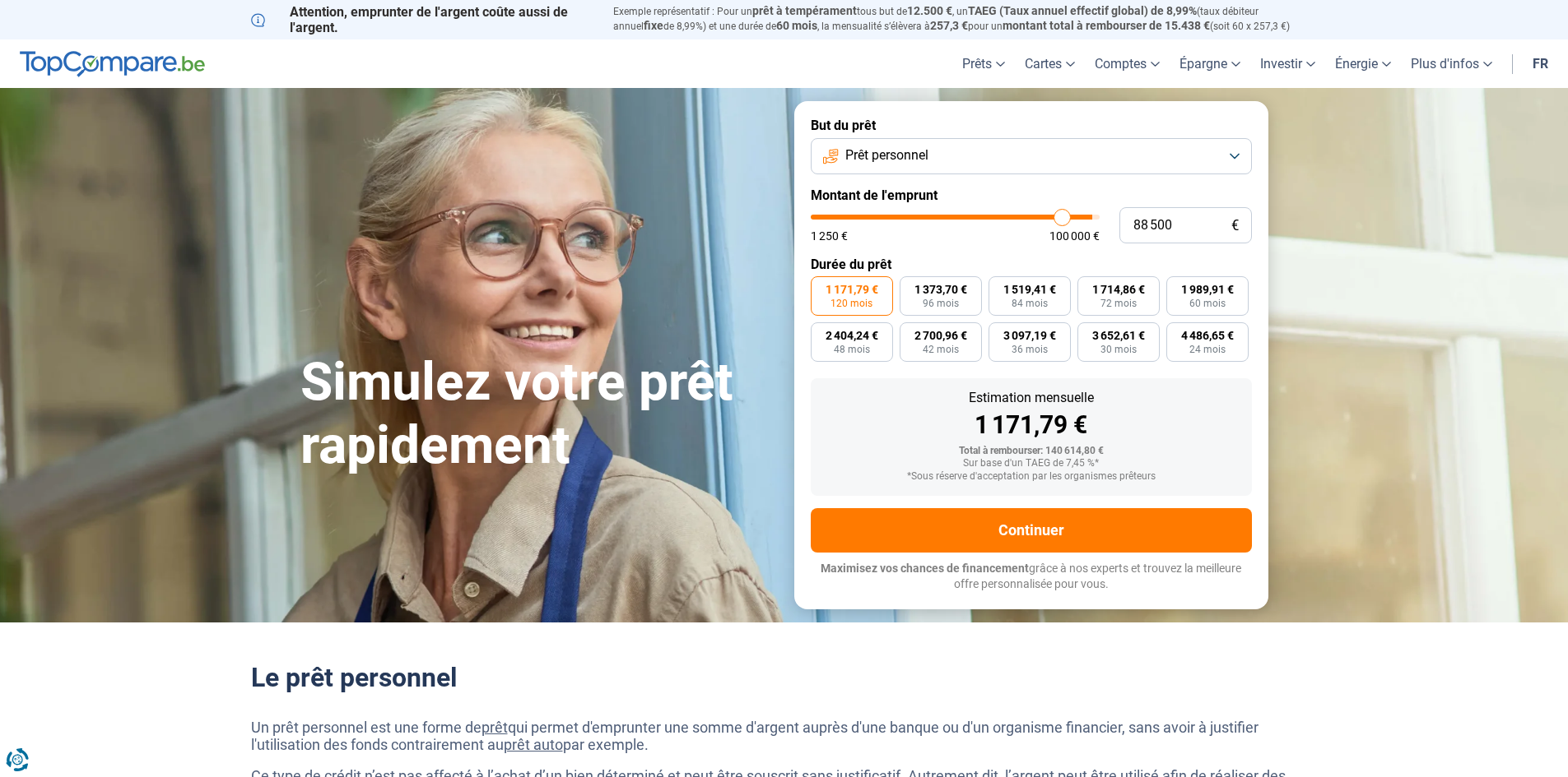
type input "88500"
type input "86 000"
type input "86000"
type input "84 250"
type input "84250"
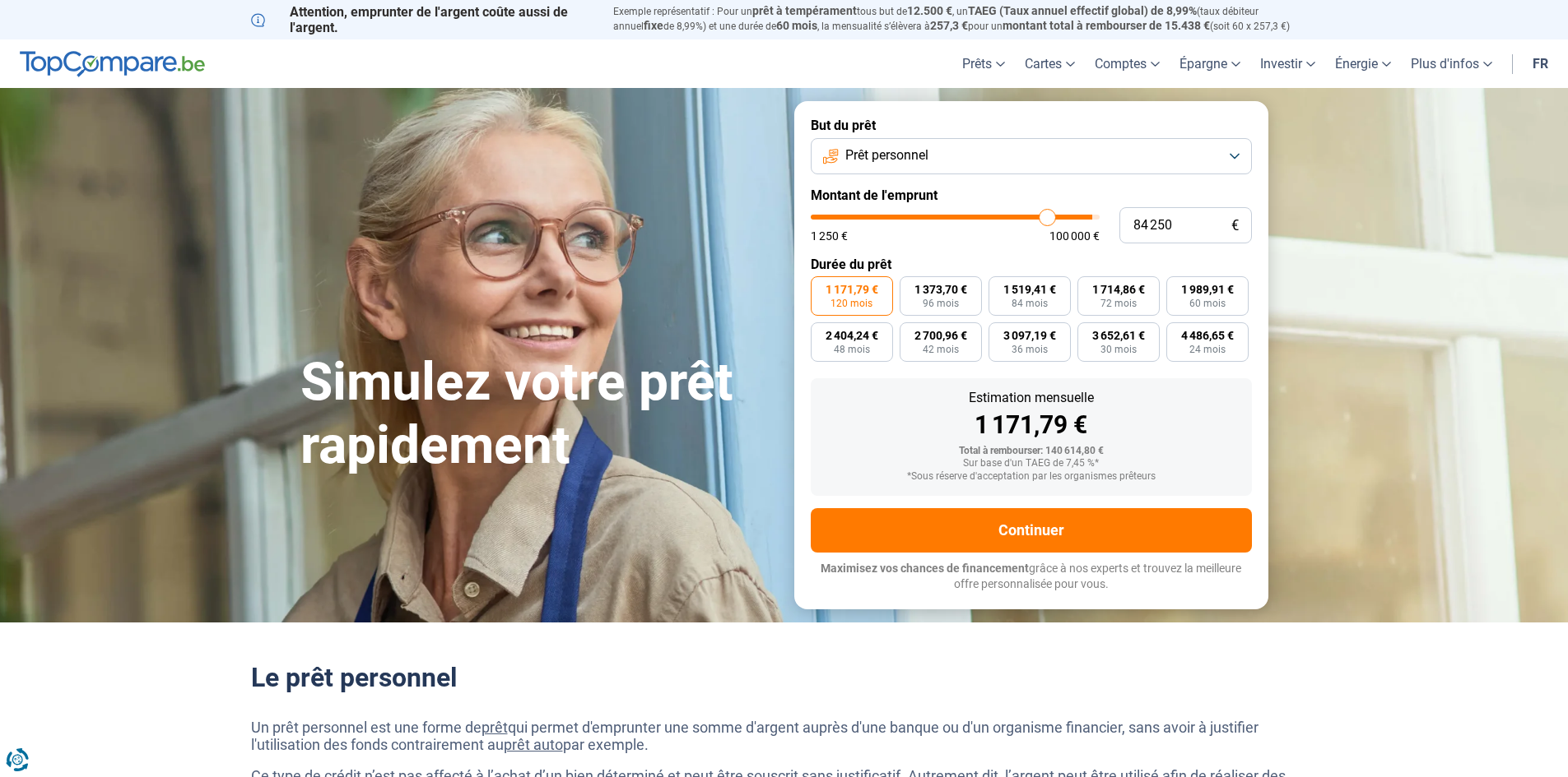
type input "82 750"
type input "82750"
type input "82 250"
type input "82250"
type input "80 750"
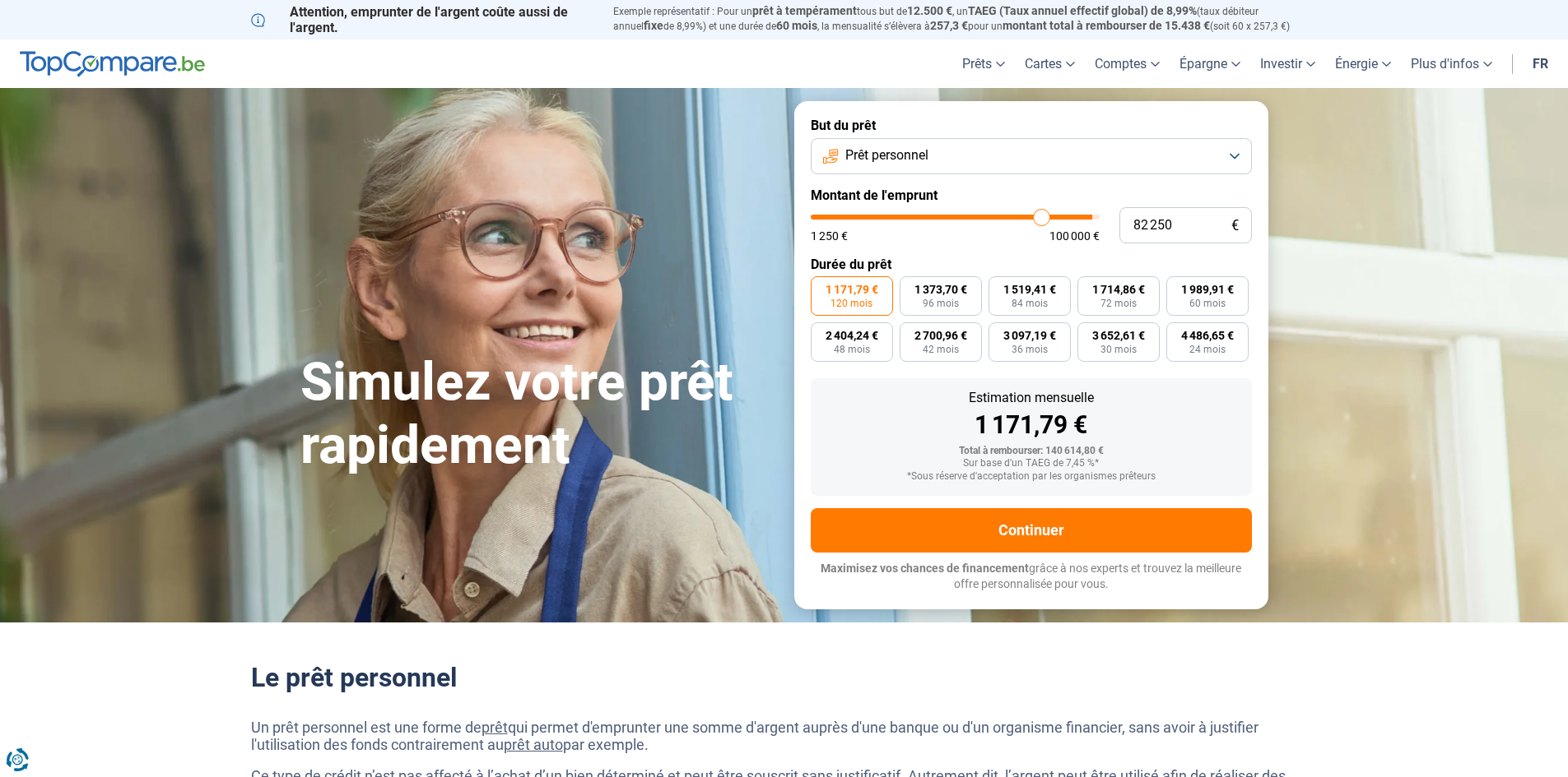
type input "80750"
type input "80 000"
type input "80000"
type input "79 500"
type input "79500"
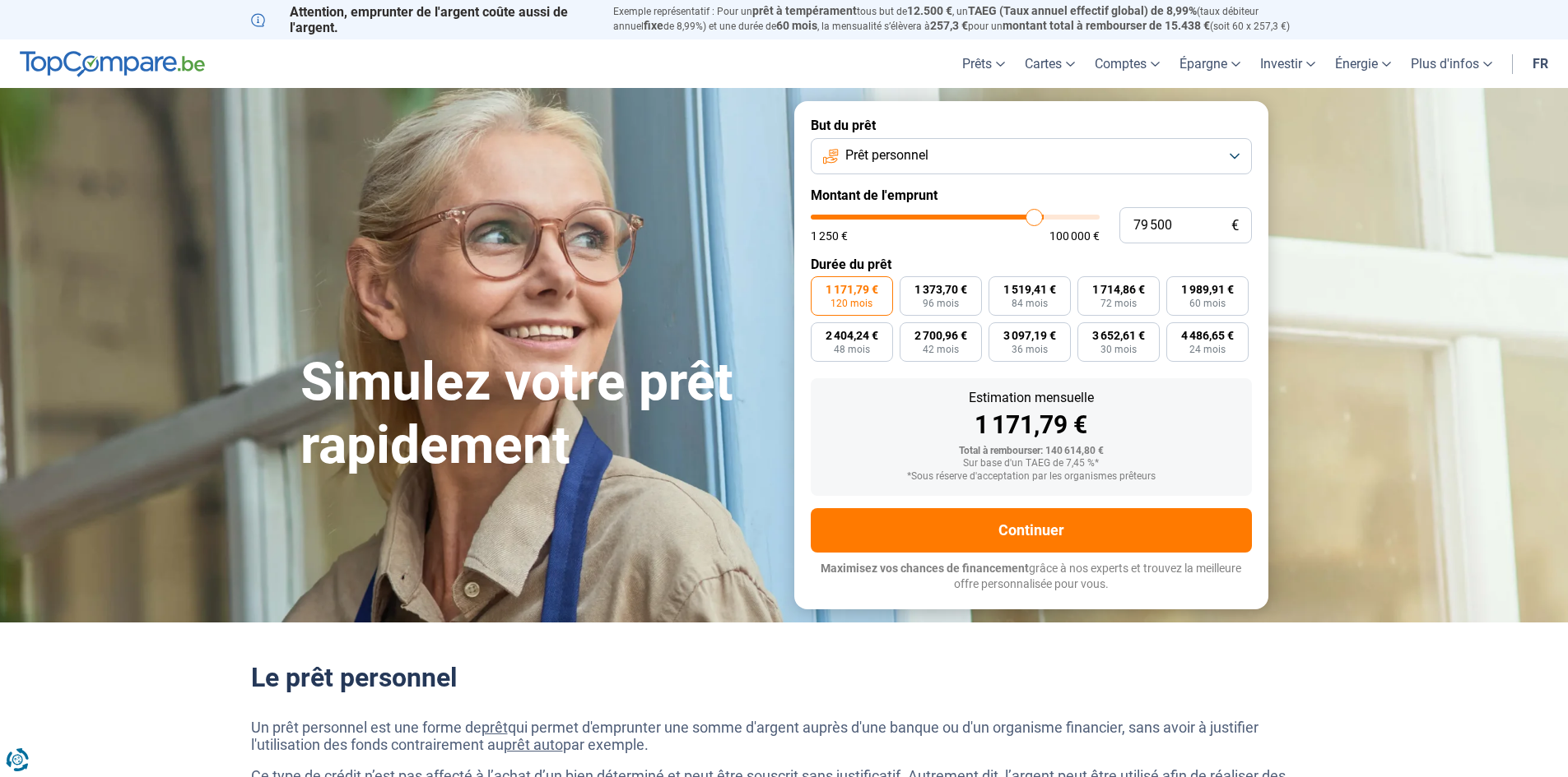
type input "78 750"
type input "78750"
type input "78 500"
type input "78500"
type input "78 000"
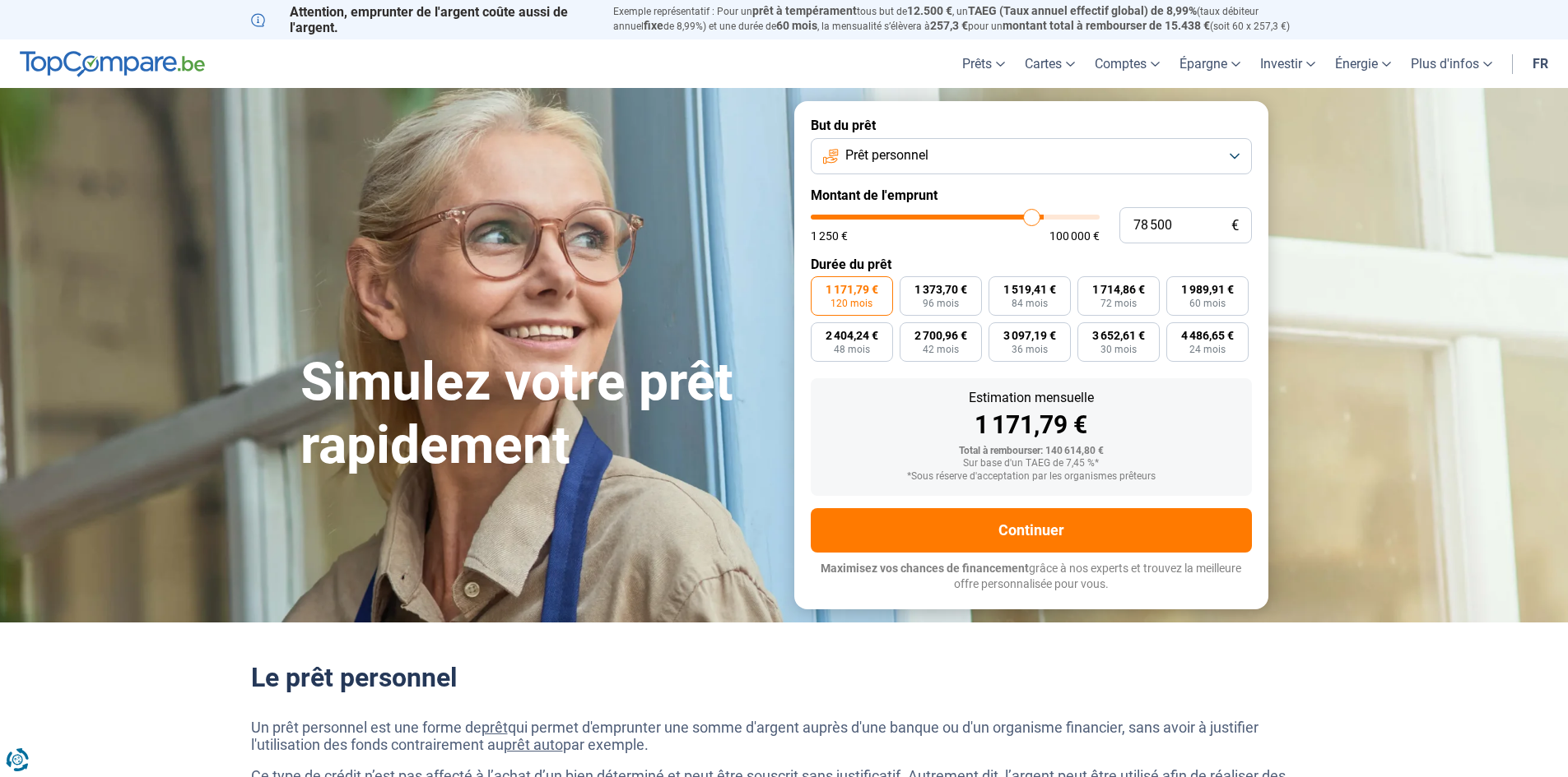
type input "78000"
type input "76 750"
type input "76750"
type input "76 500"
type input "76500"
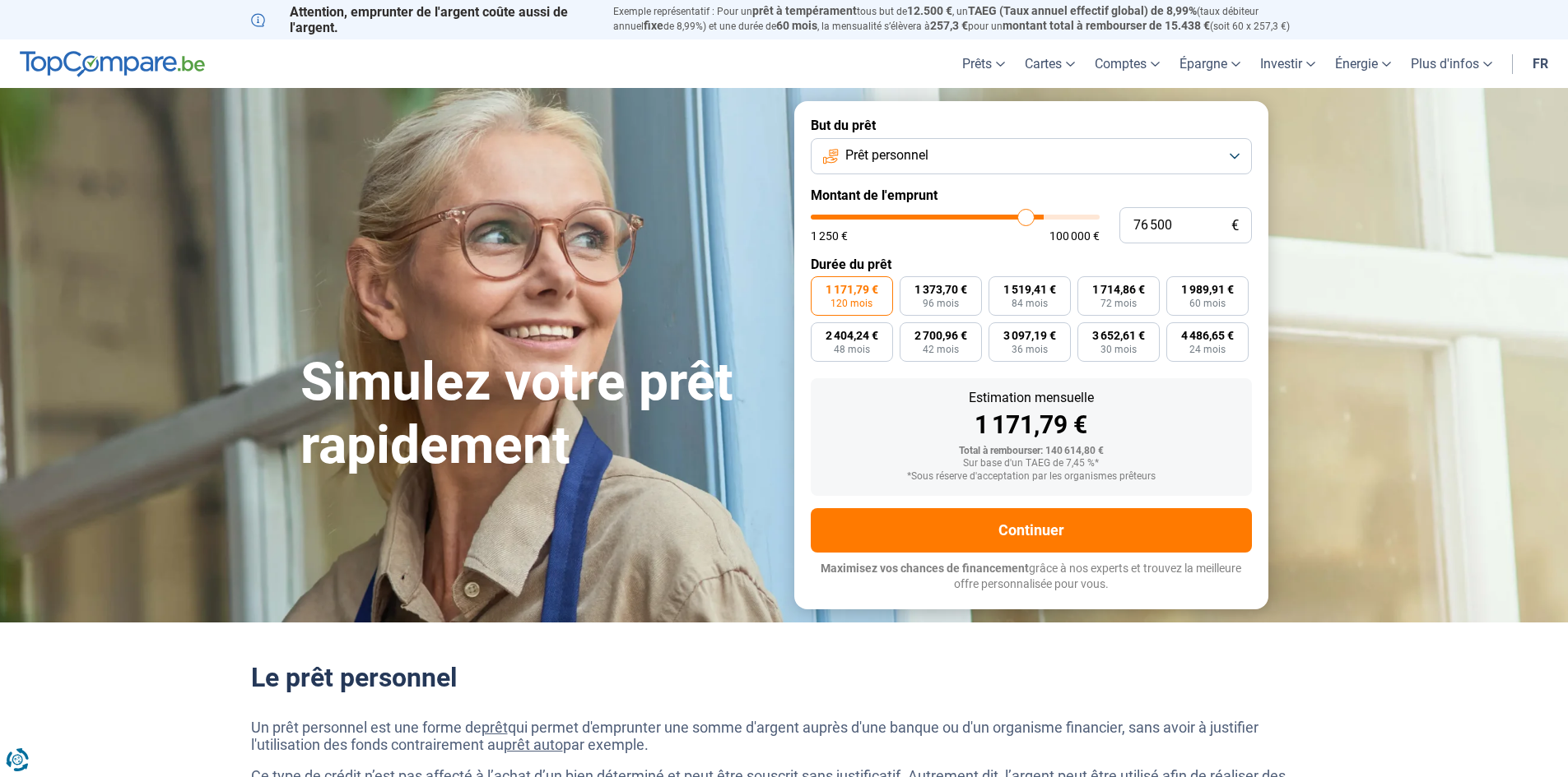
type input "76 250"
type input "76250"
type input "75 750"
type input "75750"
type input "75 250"
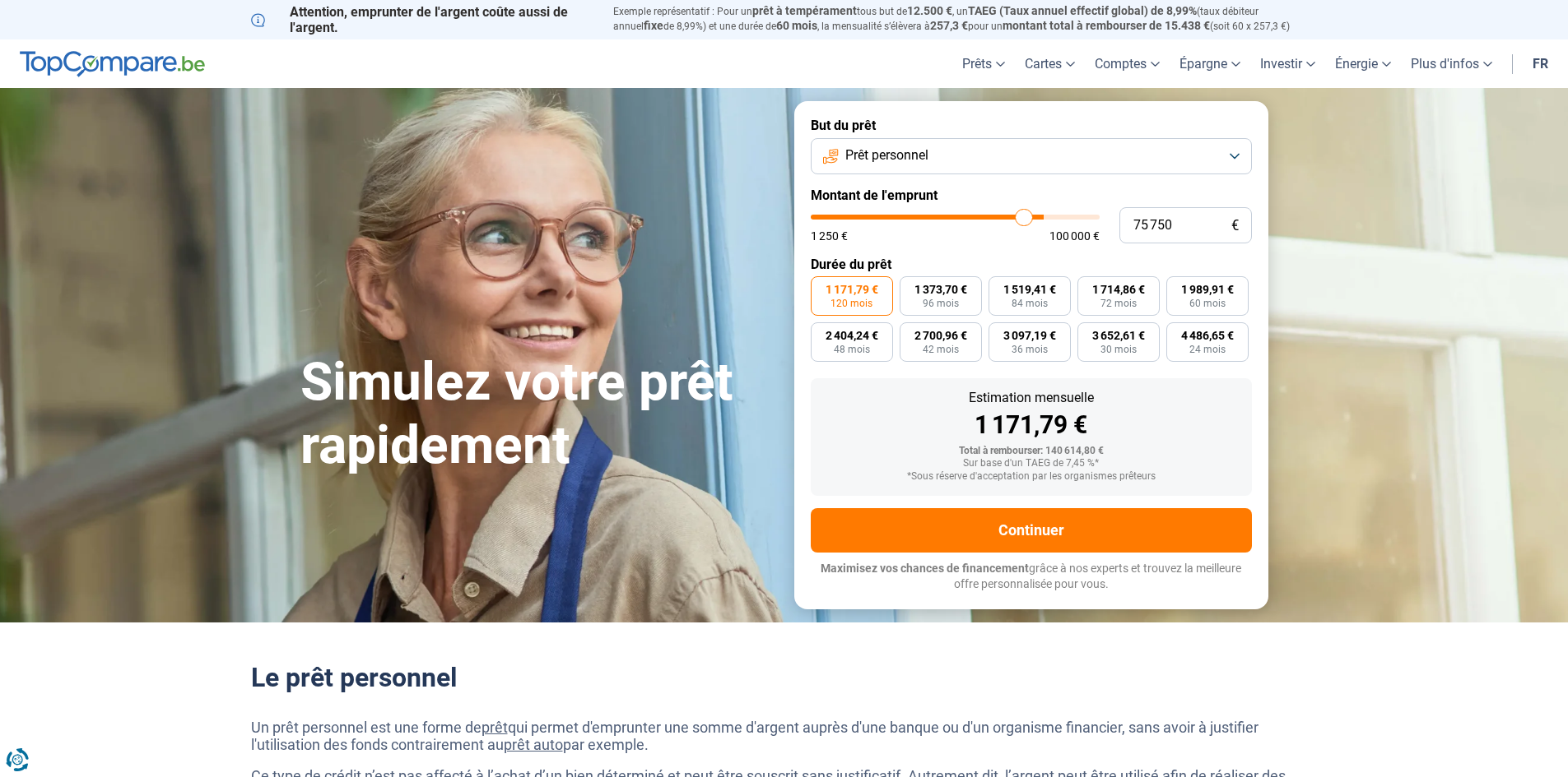
type input "75250"
type input "74 750"
type input "74750"
type input "73 750"
type input "73750"
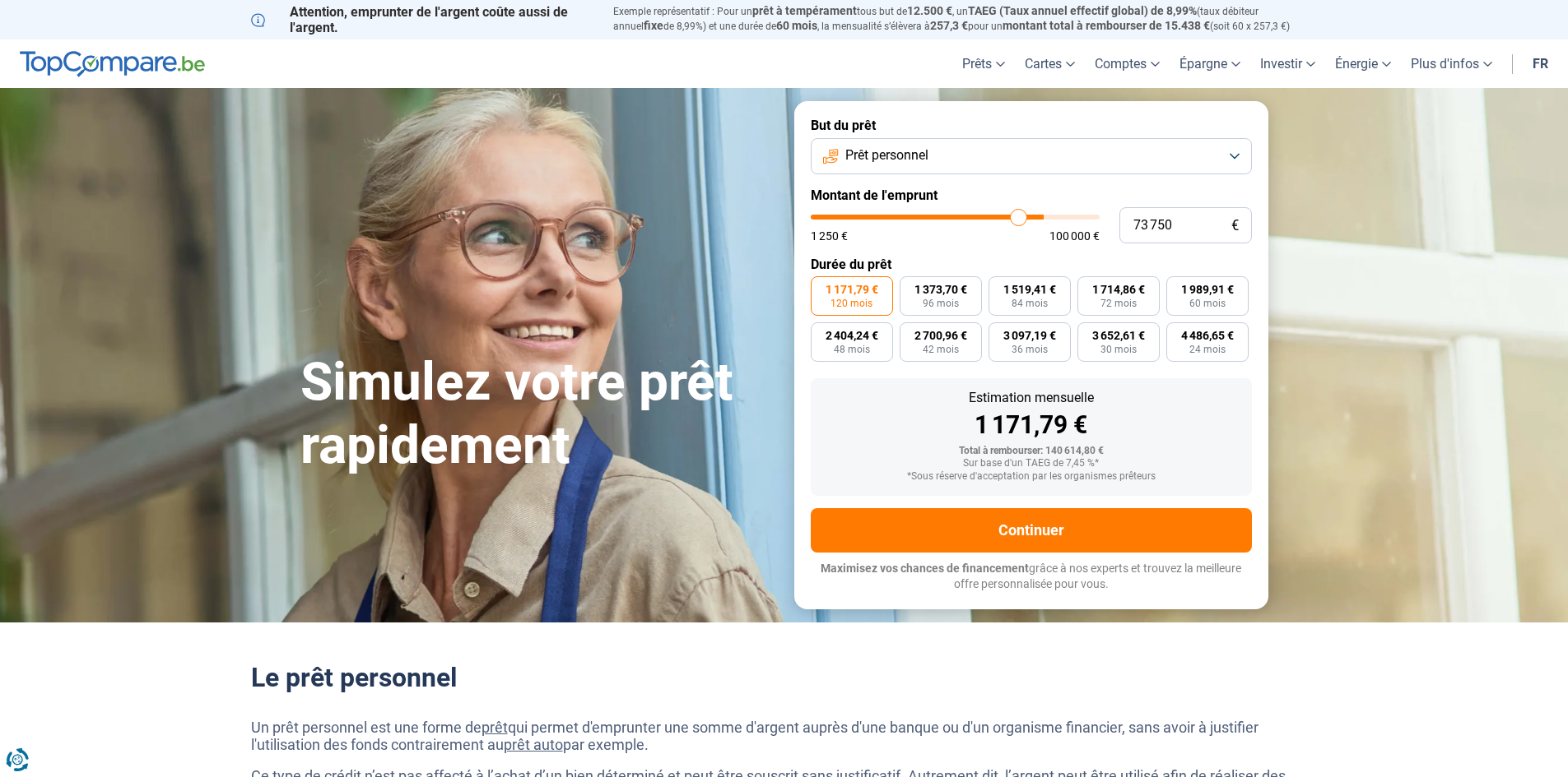
type input "72 750"
type input "72750"
type input "72 000"
type input "72000"
type input "71 250"
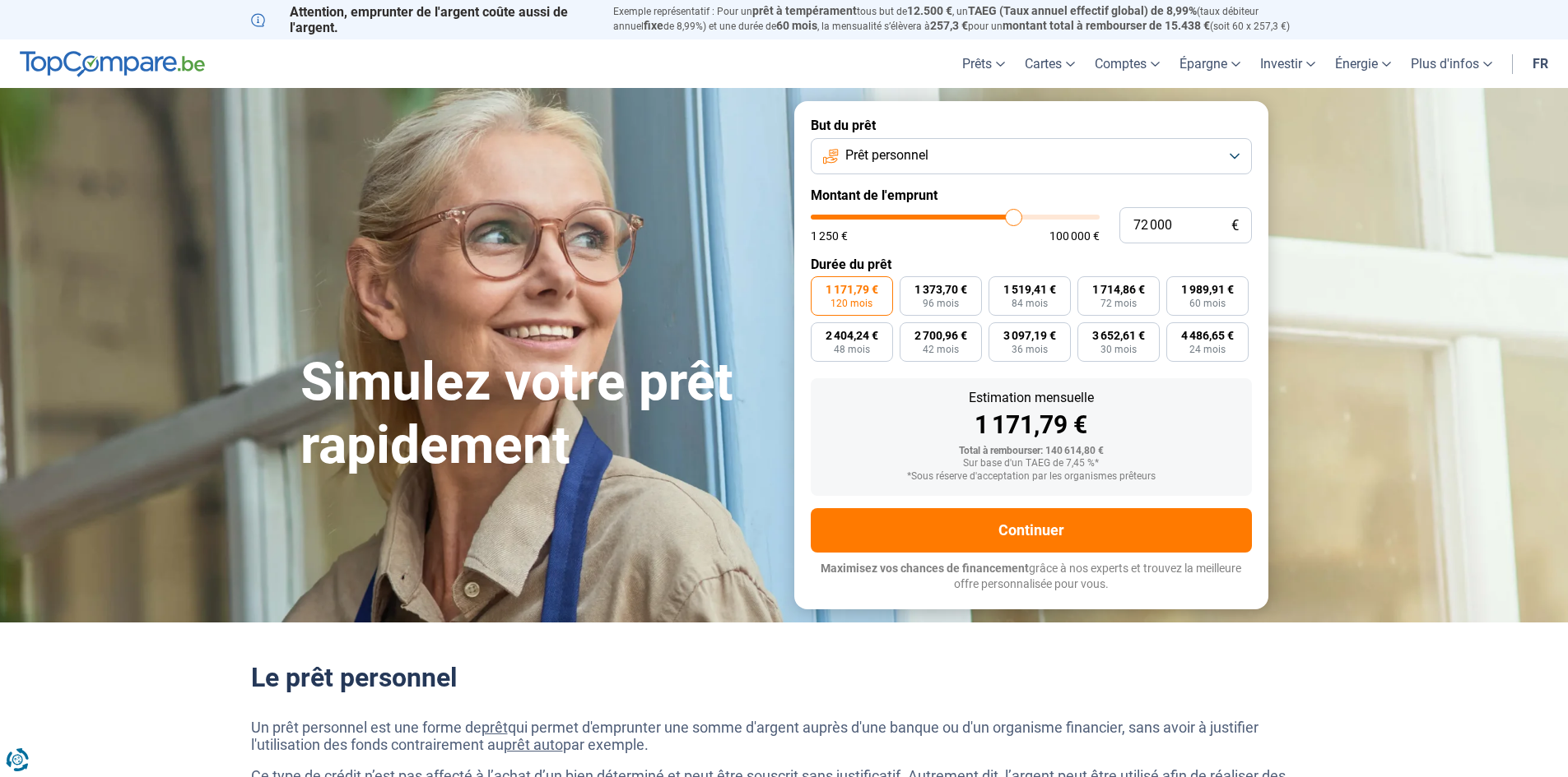
type input "71250"
type input "70 750"
type input "70750"
type input "69 500"
type input "69500"
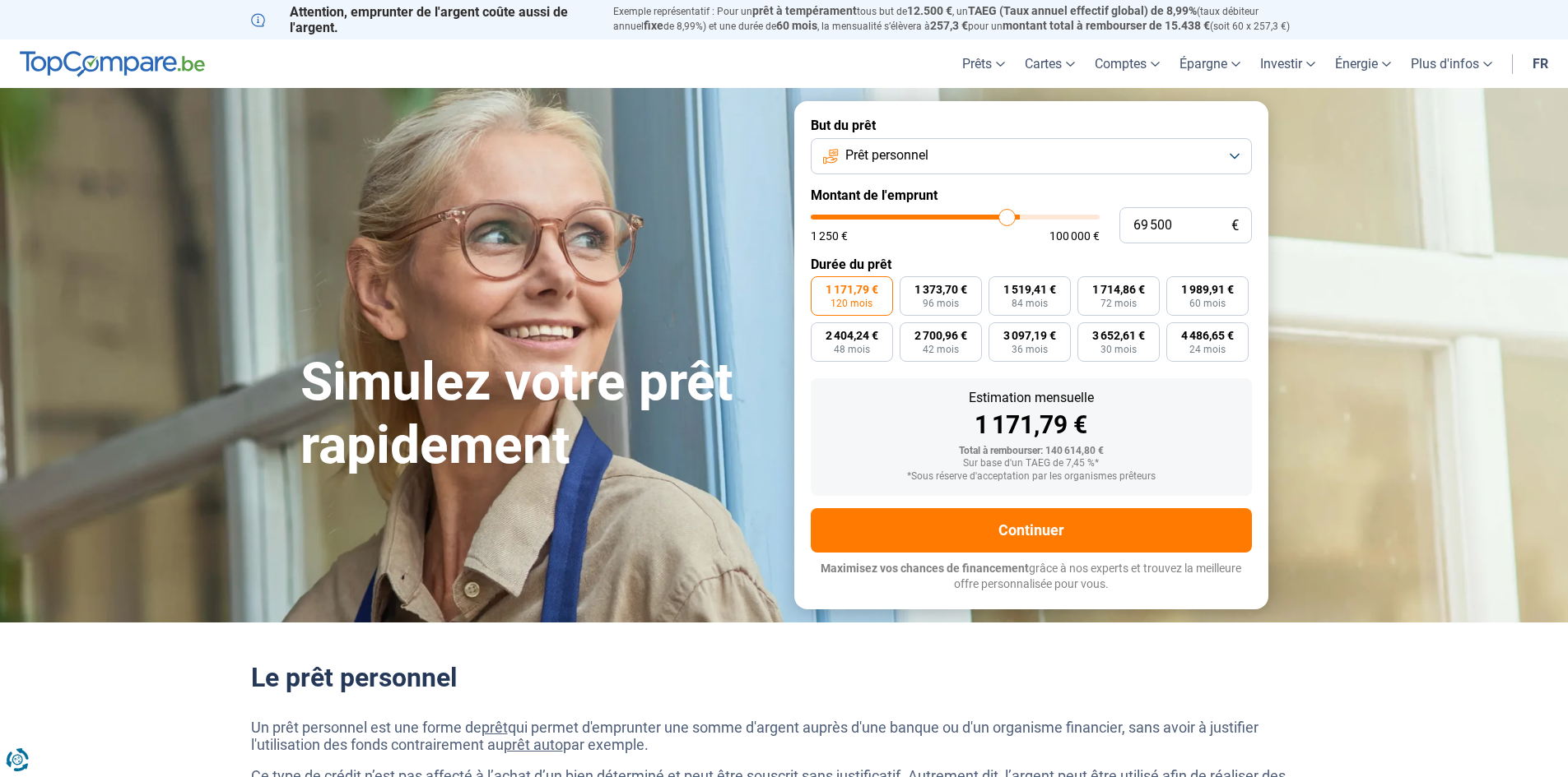
type input "68 750"
type input "68750"
type input "67 500"
type input "67500"
type input "66 500"
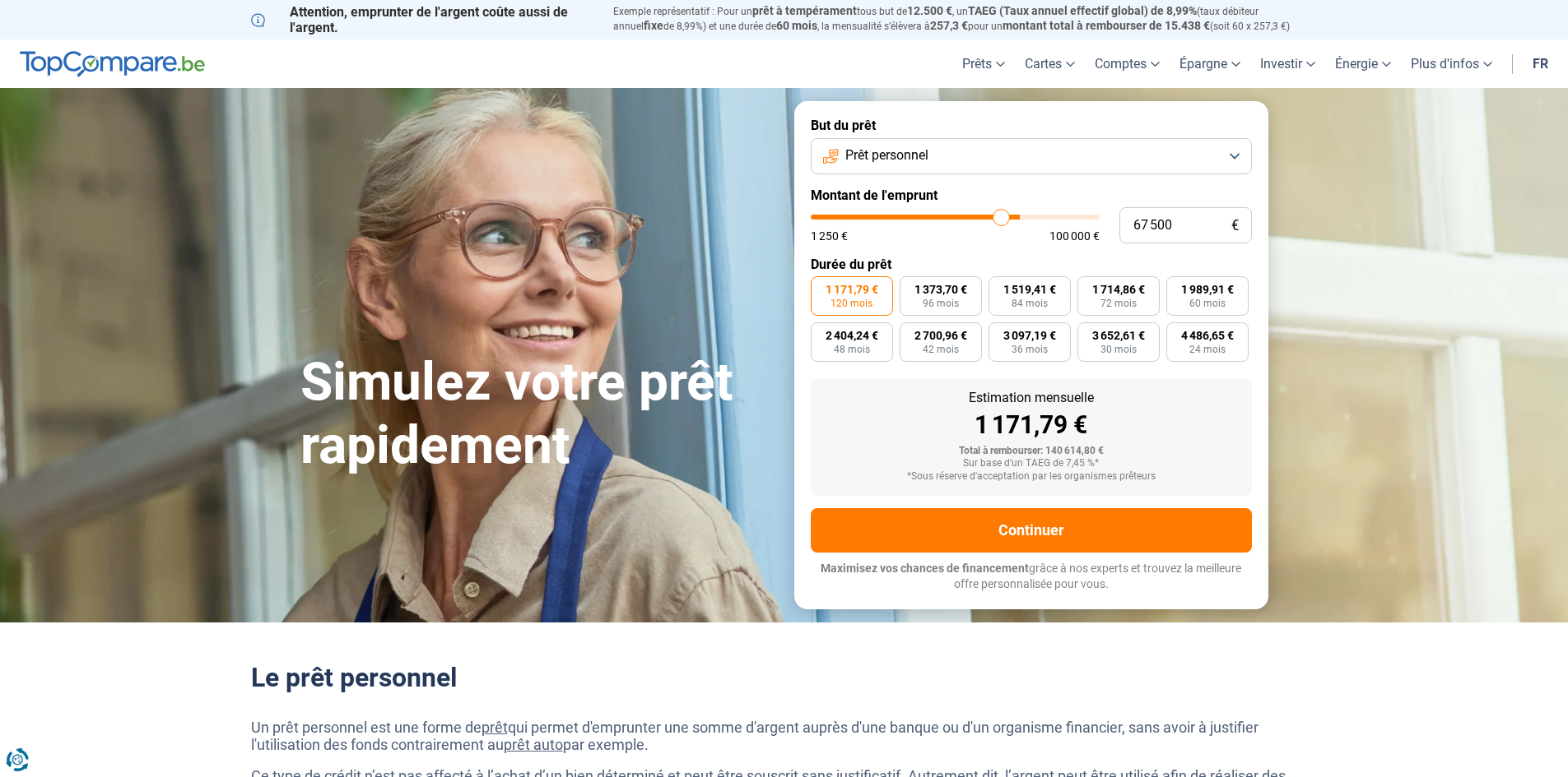
type input "66500"
type input "65 750"
type input "65750"
type input "64 750"
type input "64750"
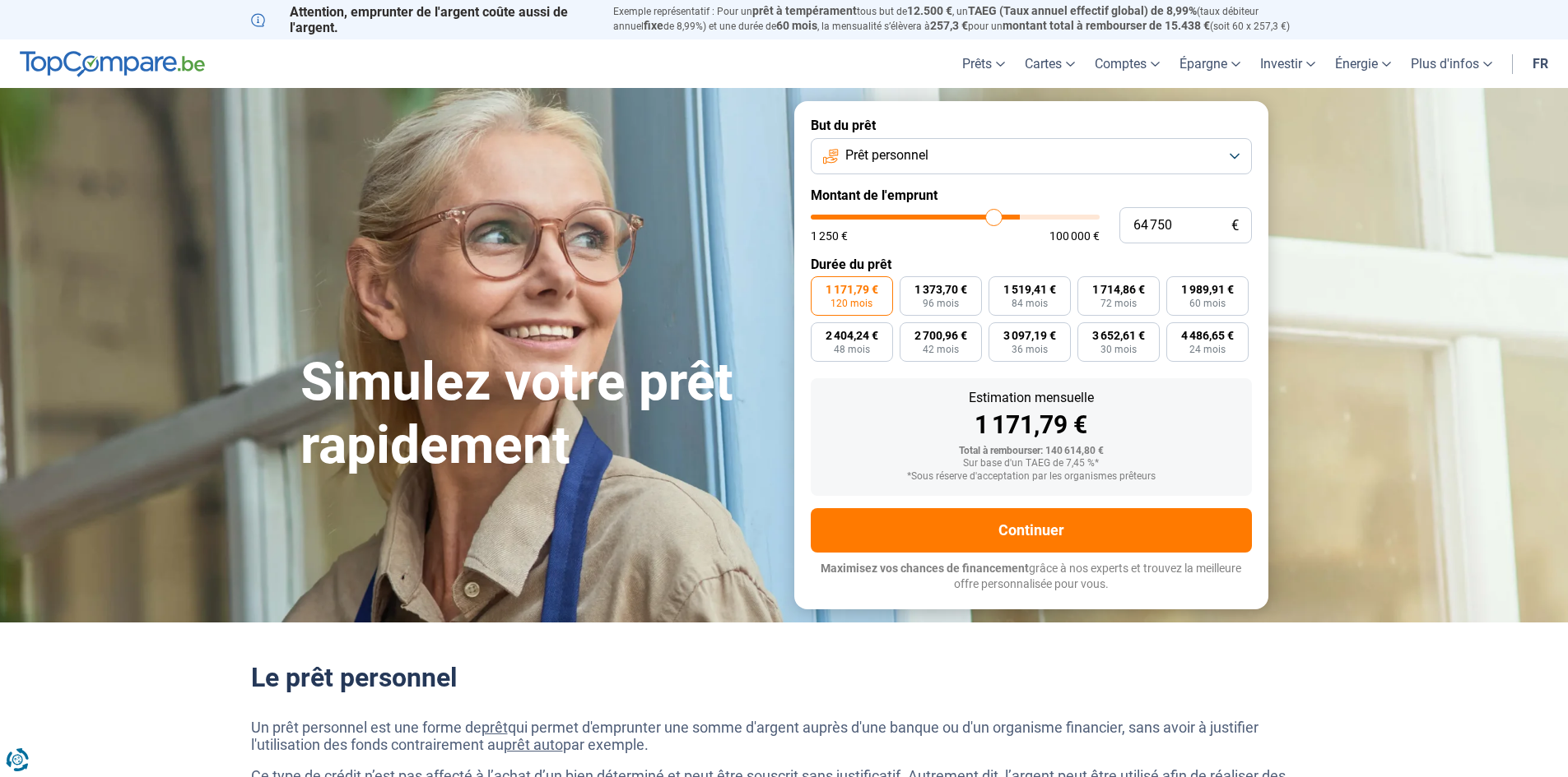
type input "63 750"
type input "63750"
type input "63 500"
type input "63500"
type input "62 500"
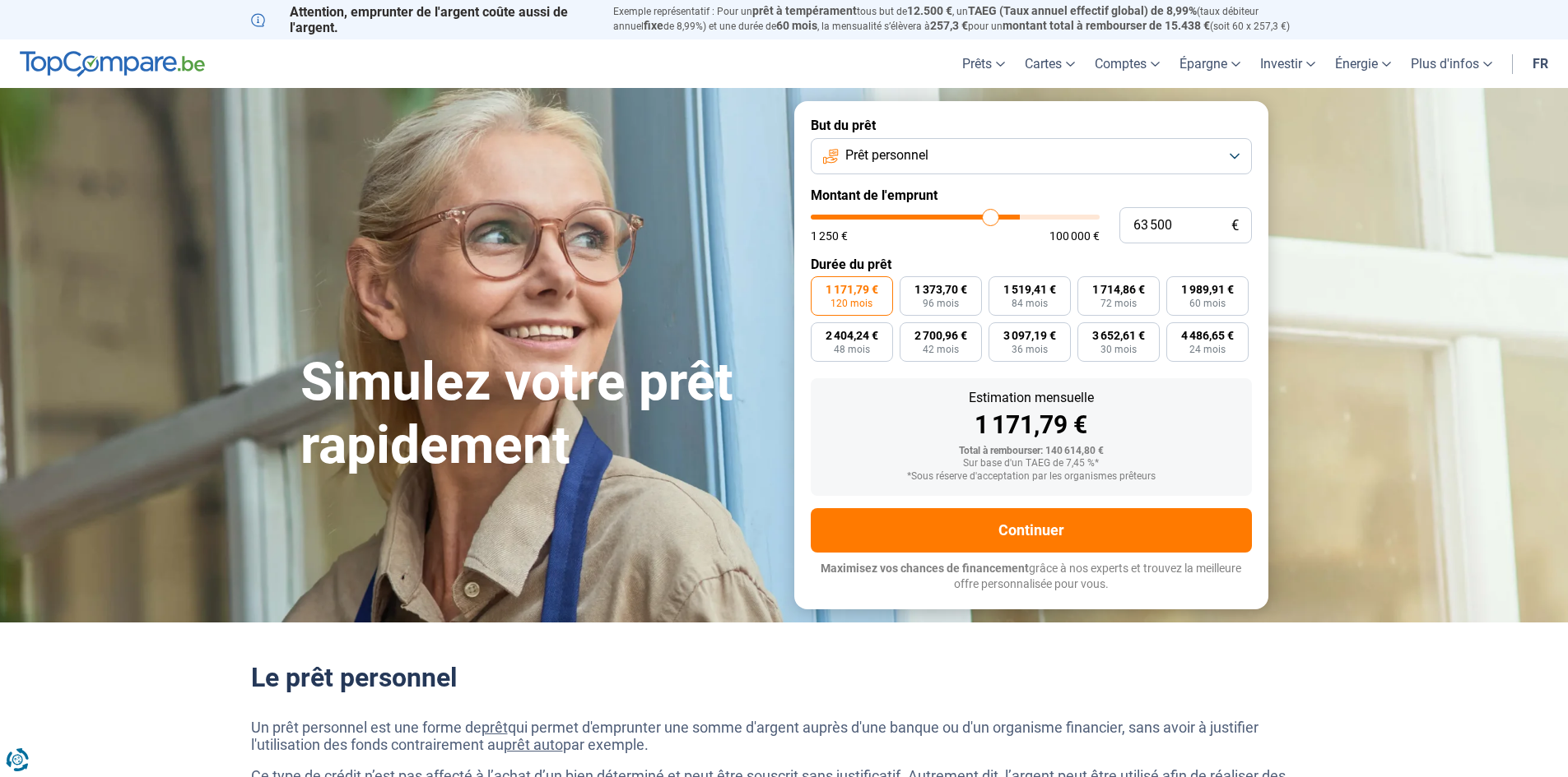
type input "62500"
type input "61 500"
type input "61500"
type input "61 000"
type input "61000"
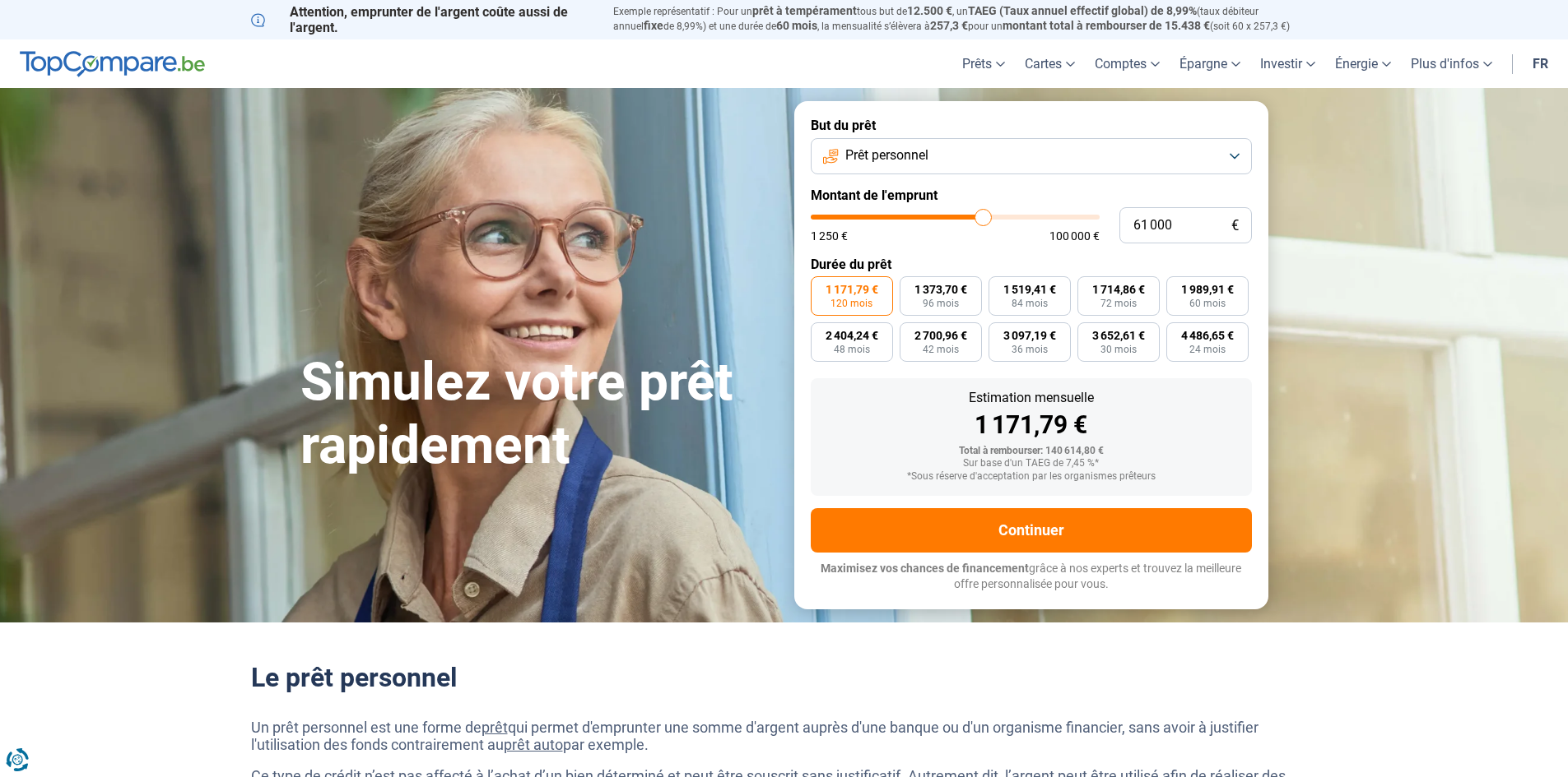
type input "60 500"
type input "60500"
type input "59 250"
type input "59250"
type input "58 750"
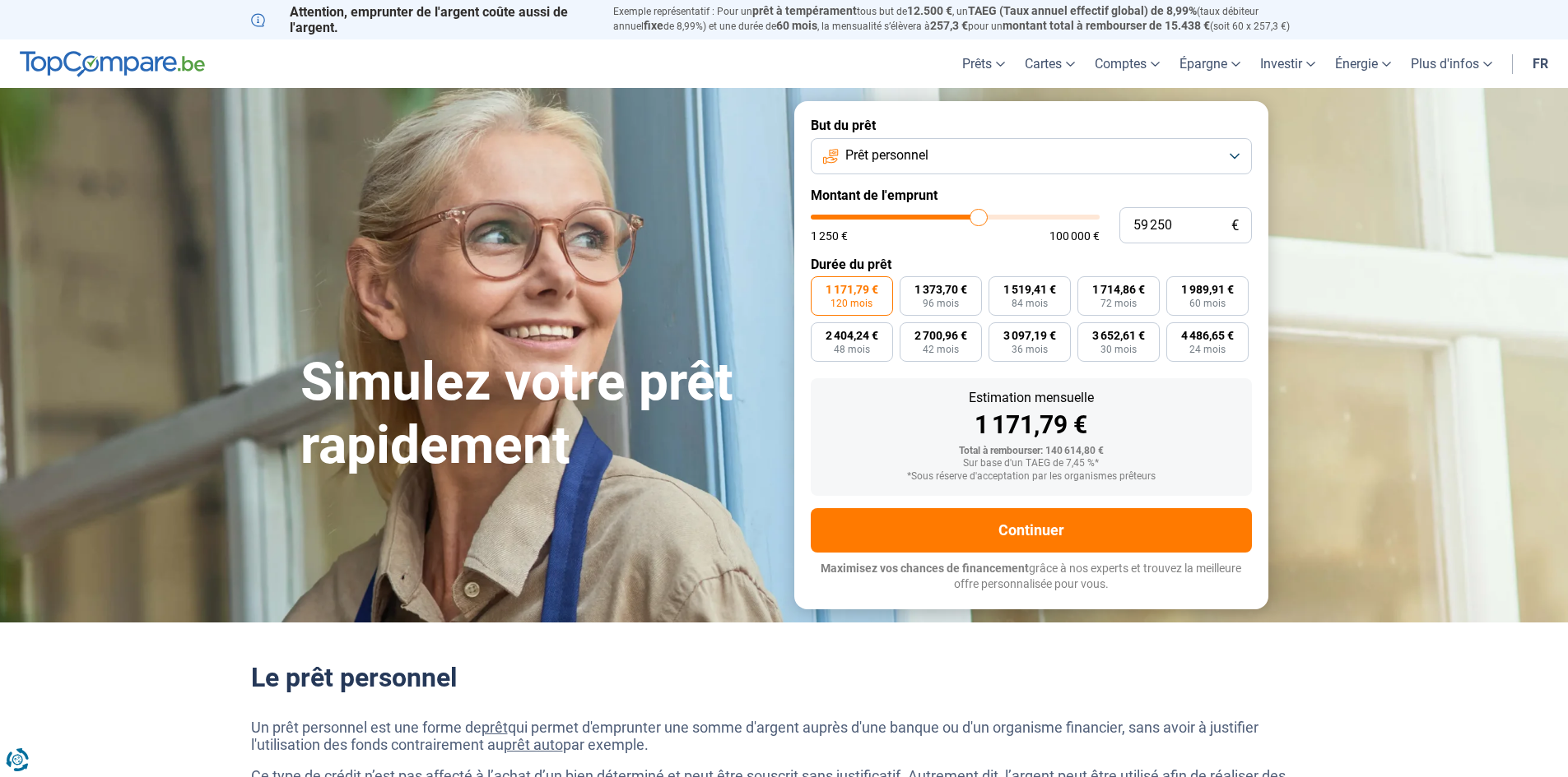
type input "58750"
type input "58 000"
type input "58000"
type input "57 750"
drag, startPoint x: 1088, startPoint y: 224, endPoint x: 856, endPoint y: 232, distance: 232.1
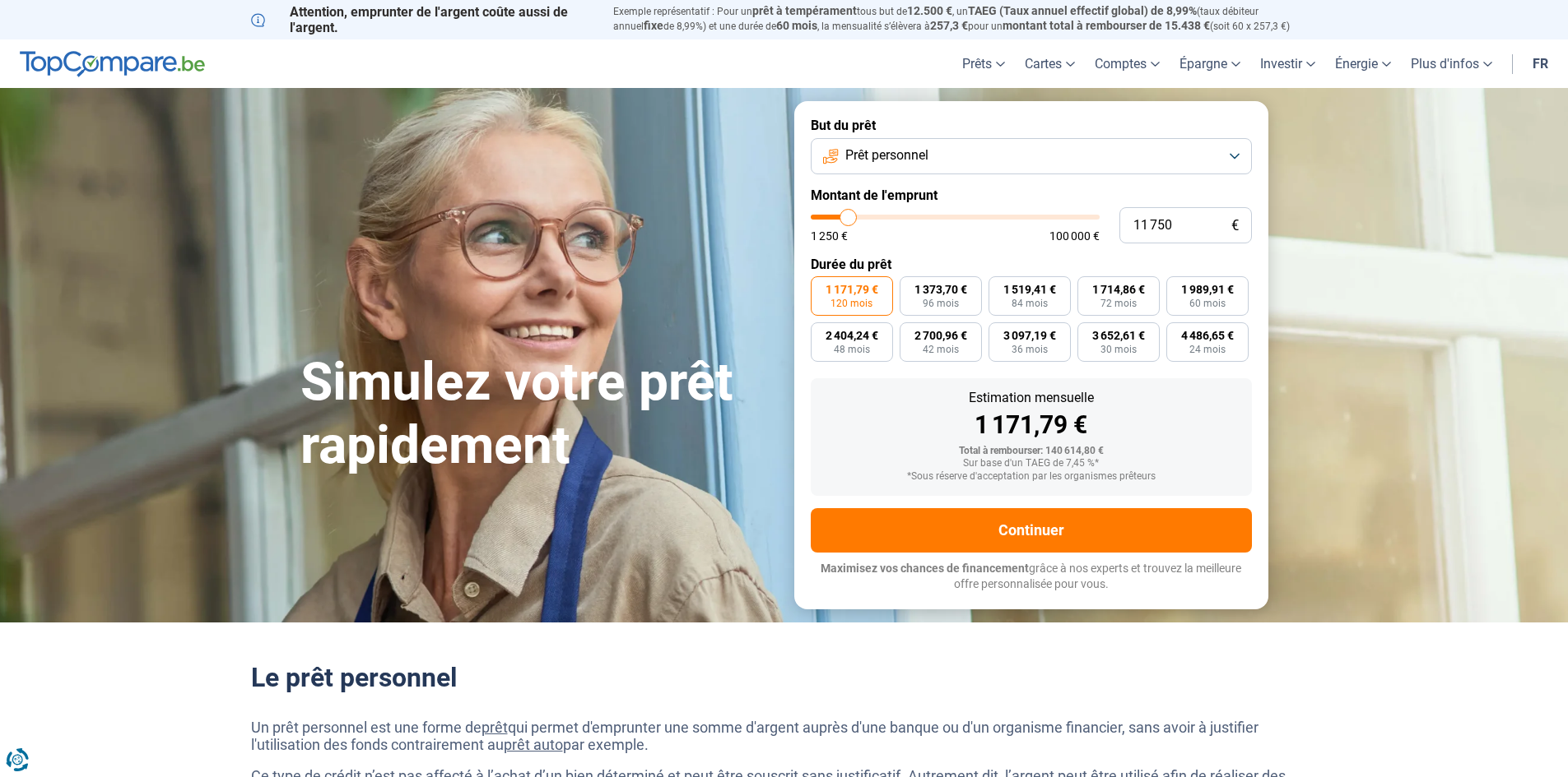
click at [849, 220] on input "range" at bounding box center [955, 217] width 289 height 5
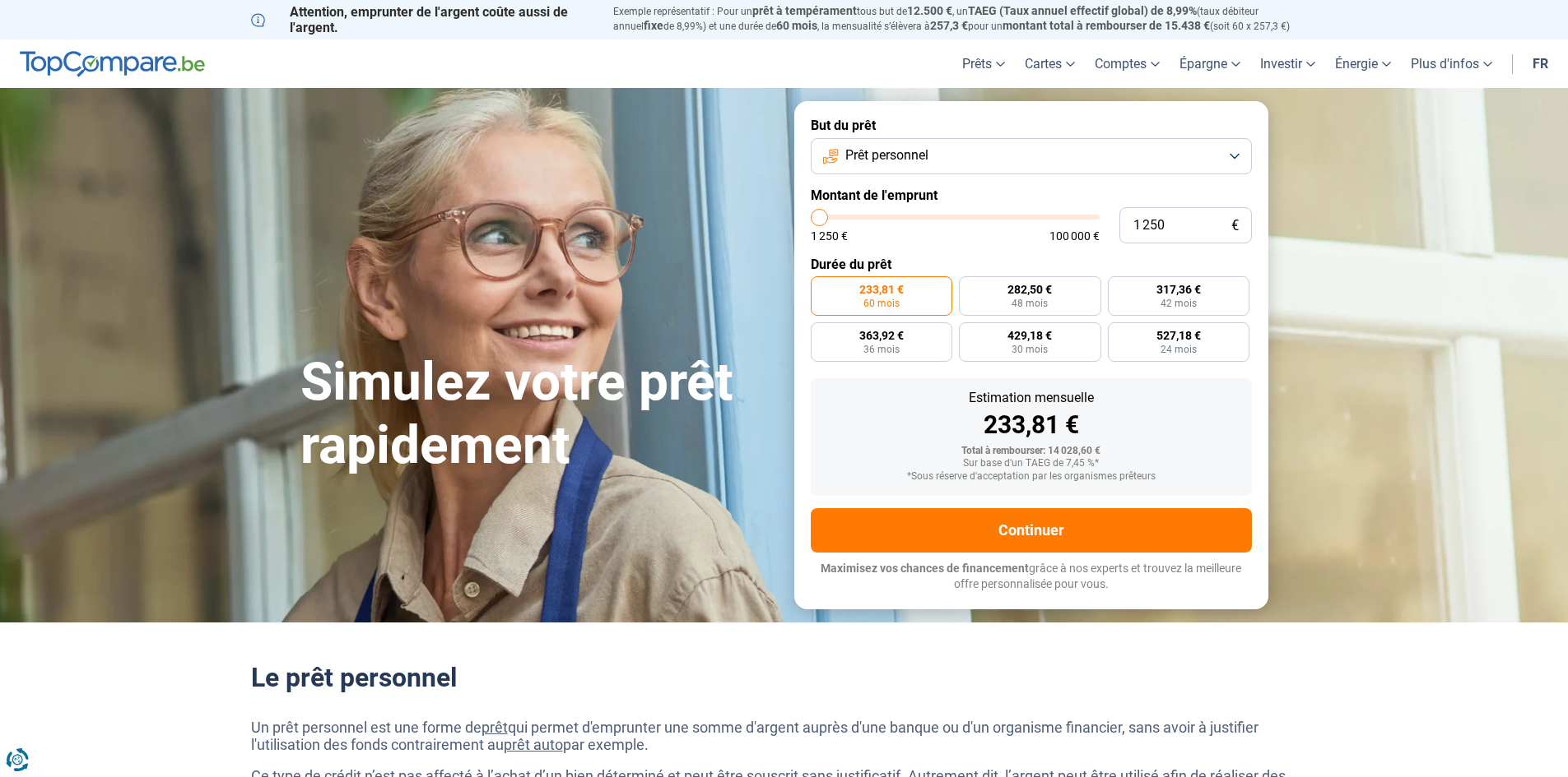
drag, startPoint x: 848, startPoint y: 223, endPoint x: 816, endPoint y: 225, distance: 32.1
click at [811, 220] on input "range" at bounding box center [955, 217] width 289 height 5
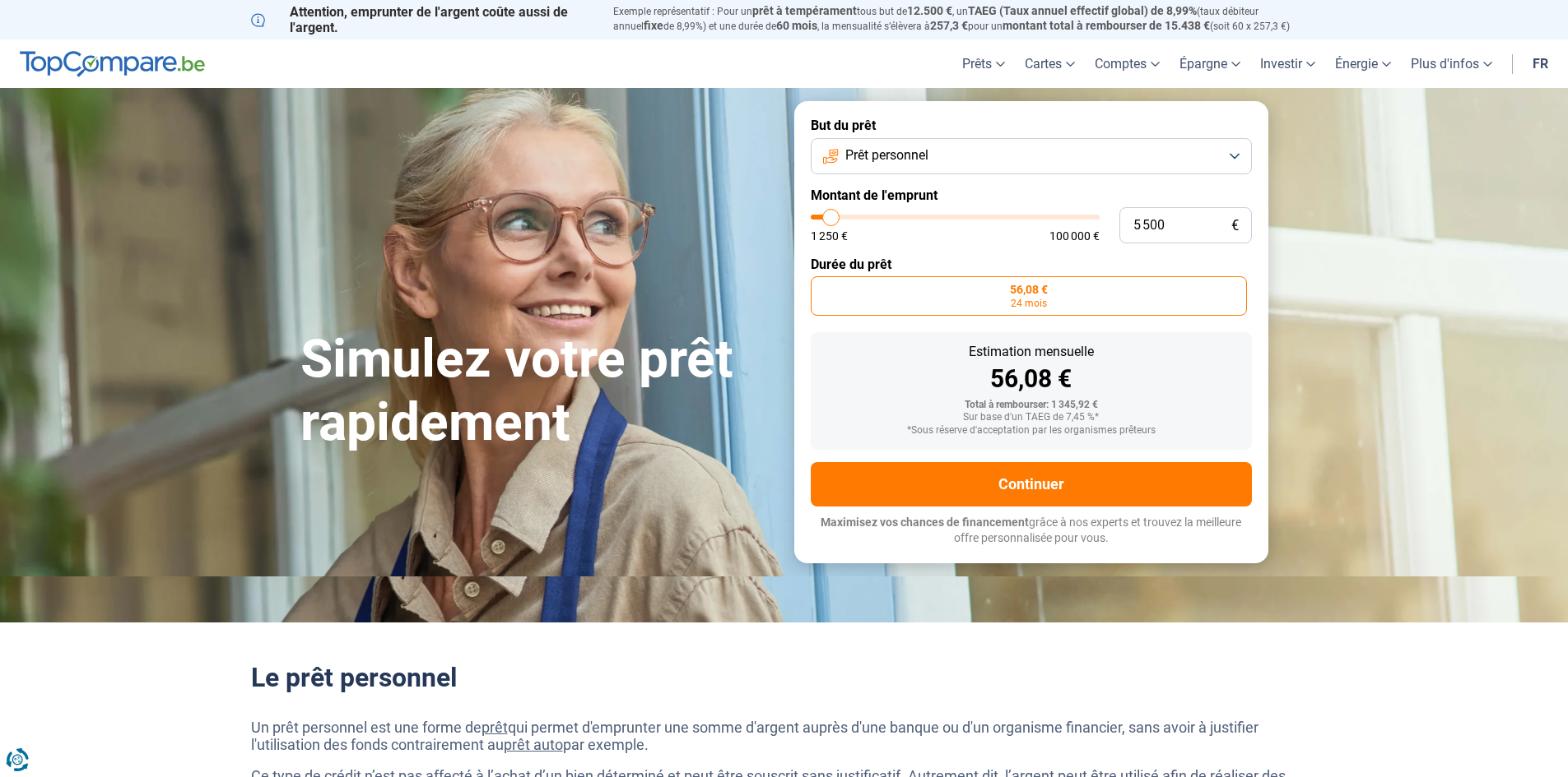
drag, startPoint x: 823, startPoint y: 221, endPoint x: 831, endPoint y: 223, distance: 8.2
click at [831, 220] on input "range" at bounding box center [955, 217] width 289 height 5
click at [889, 297] on label "170,35 € 36 mois" at bounding box center [882, 296] width 143 height 39
click at [822, 287] on input "170,35 € 36 mois" at bounding box center [816, 281] width 11 height 11
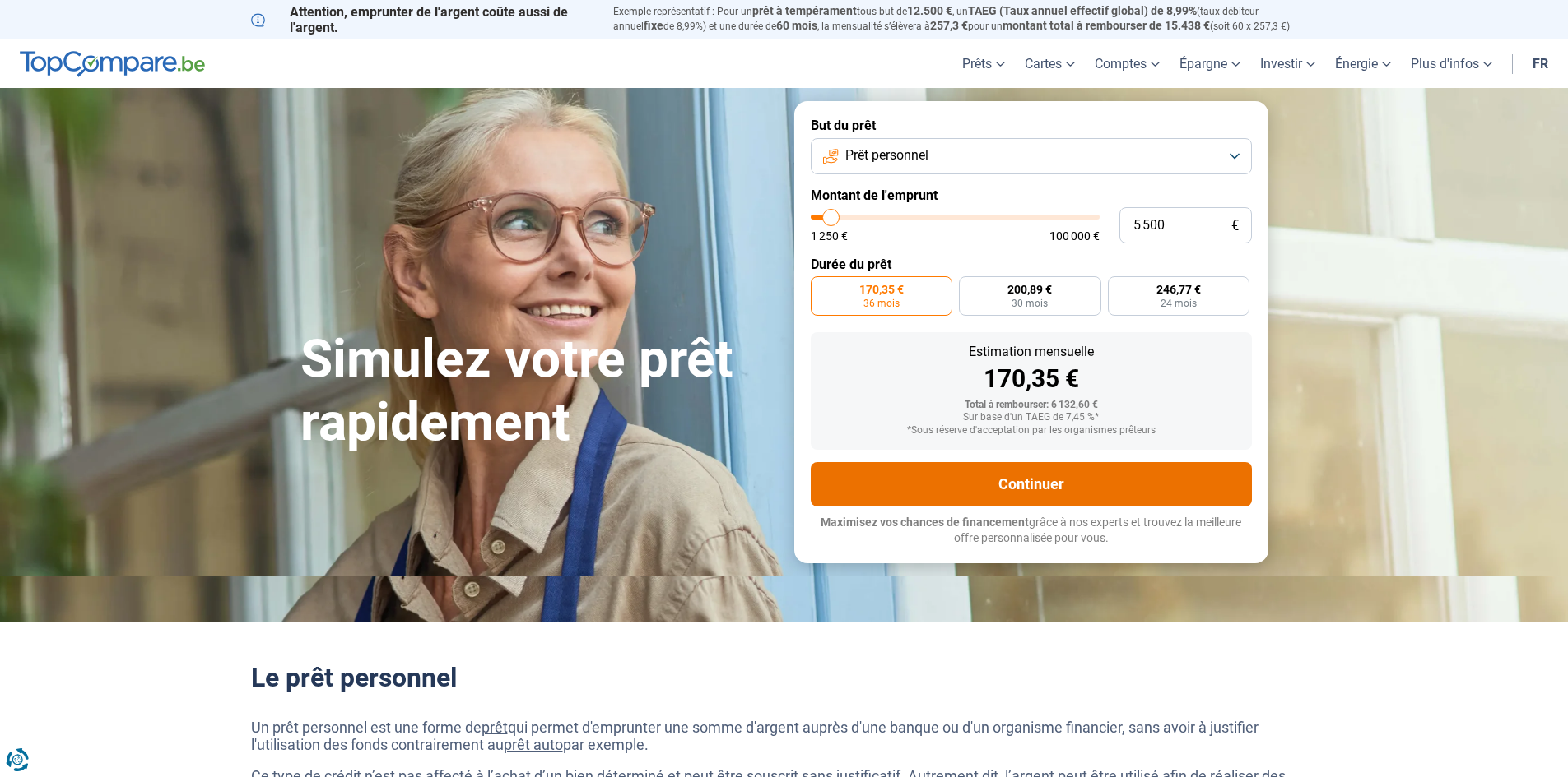
click at [1008, 483] on button "Continuer" at bounding box center [1032, 484] width 441 height 44
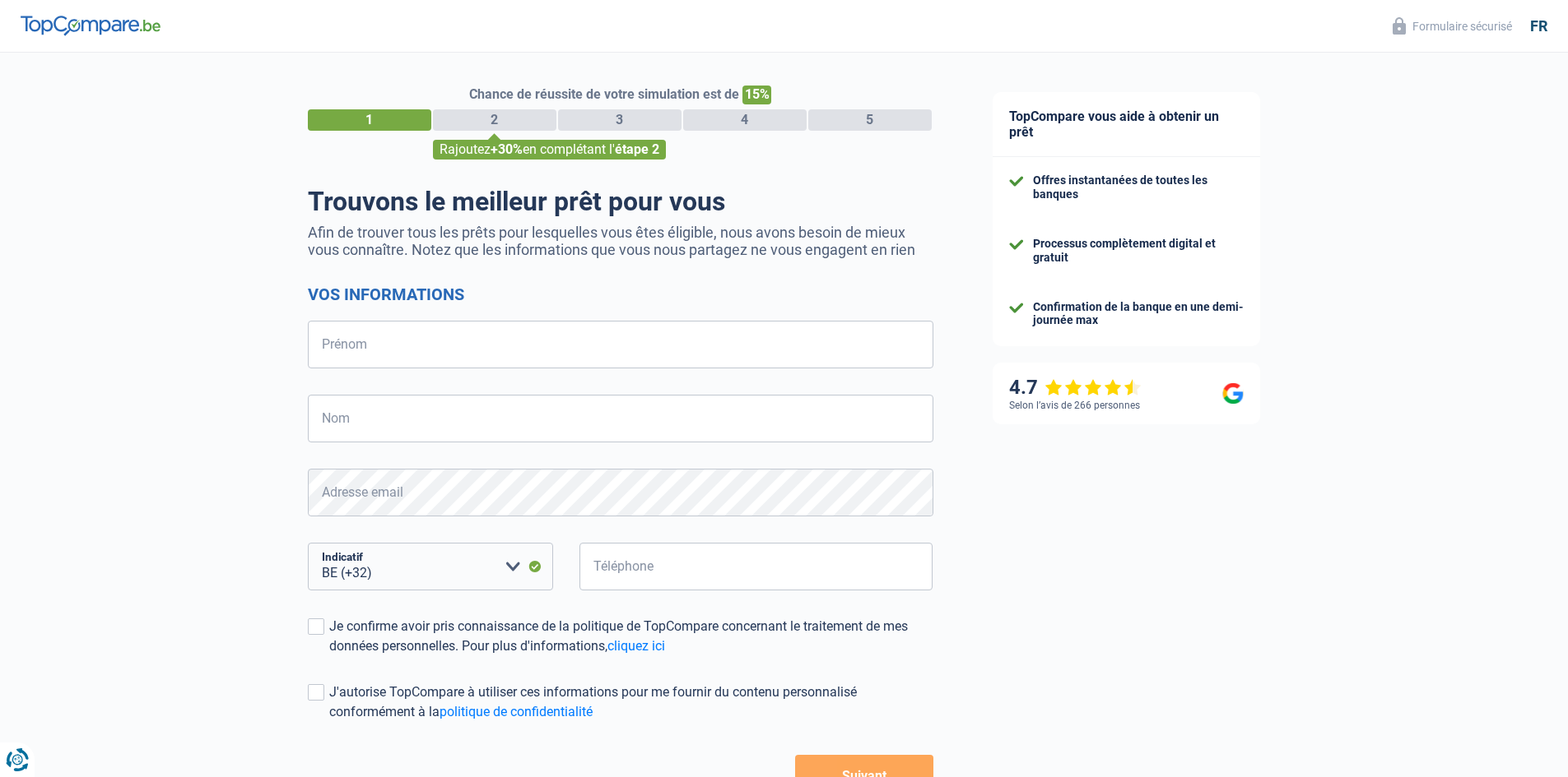
select select "32"
click at [388, 349] on input "Prénom" at bounding box center [620, 345] width 625 height 48
type input "[PERSON_NAME]"
type input "GILLARD"
type input "771683154"
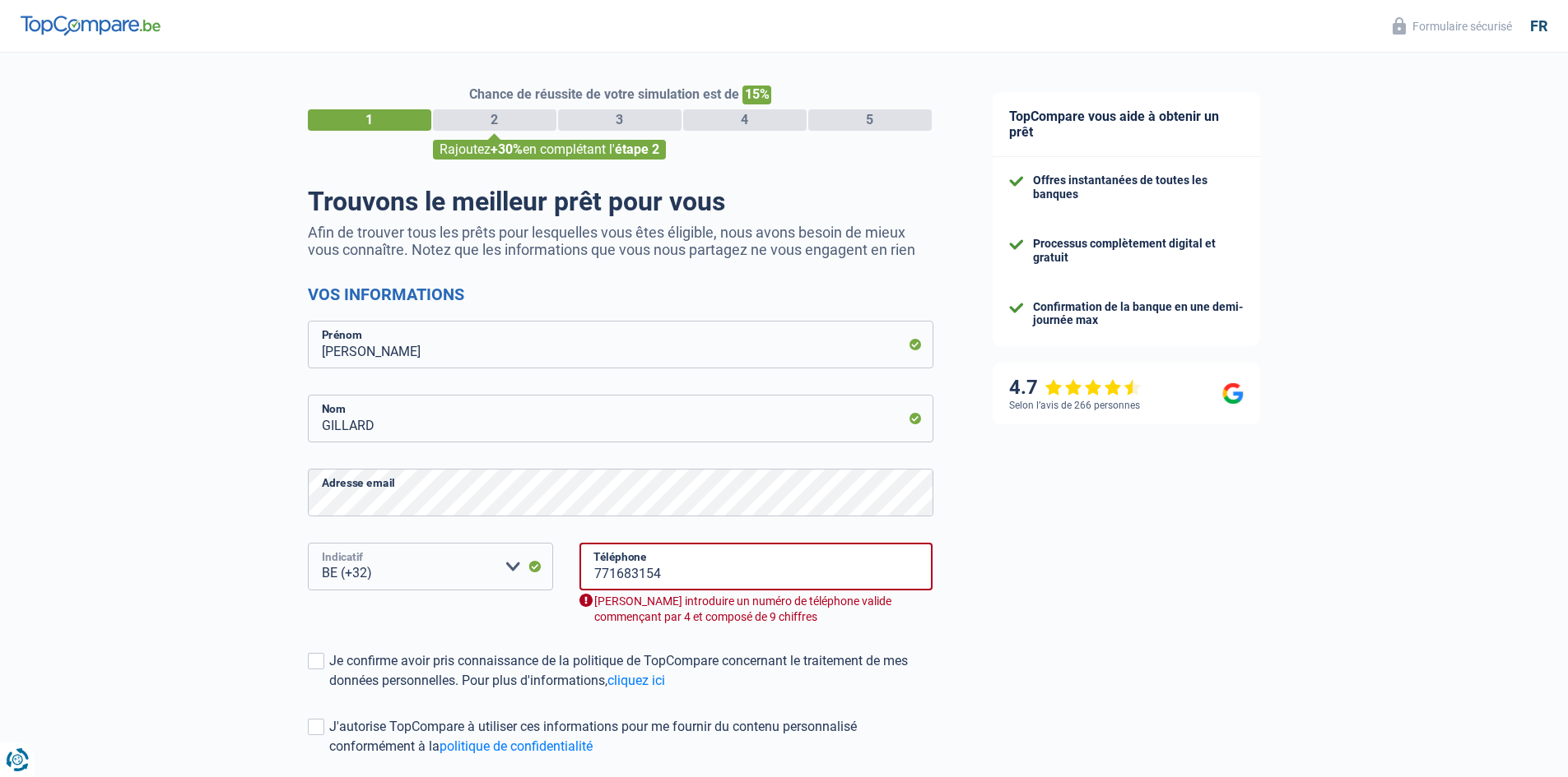
click at [507, 571] on select "BE (+32) LU (+352) Veuillez sélectionner une option" at bounding box center [431, 567] width 246 height 48
click at [60, 574] on div "Chance de réussite de votre simulation est de 15% 1 2 3 4 5 Rajoutez +30% en co…" at bounding box center [482, 484] width 963 height 876
